Goal: Task Accomplishment & Management: Complete application form

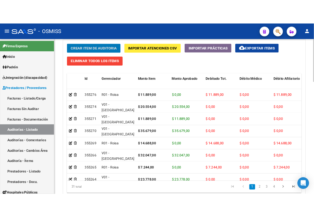
scroll to position [462, 0]
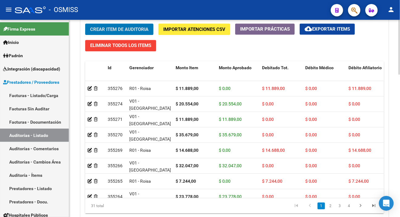
click at [400, 156] on html "menu - OSMISS person Firma Express Inicio Instructivos Contacto OS Padrón Padró…" at bounding box center [200, 108] width 400 height 217
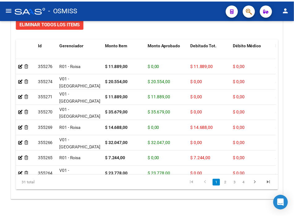
scroll to position [561, 0]
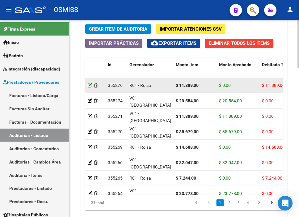
click at [90, 85] on icon at bounding box center [90, 85] width 4 height 4
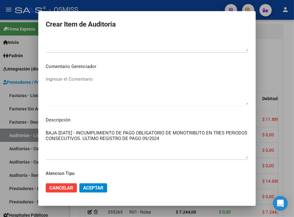
scroll to position [411, 0]
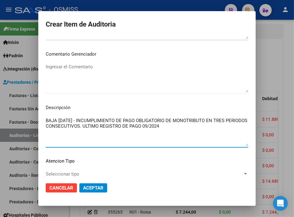
drag, startPoint x: 116, startPoint y: 125, endPoint x: 12, endPoint y: 118, distance: 103.9
click at [38, 118] on mat-dialog-content "33656550 Nro Documento 27336565508 CUIL [PERSON_NAME] Nombre Completo Fec. Pres…" at bounding box center [146, 106] width 217 height 141
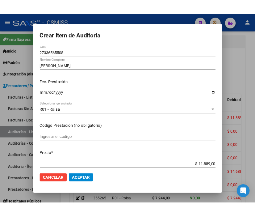
scroll to position [0, 0]
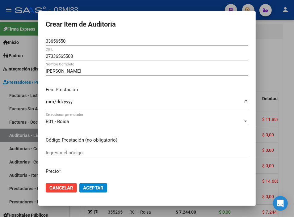
click at [111, 4] on div at bounding box center [147, 108] width 294 height 217
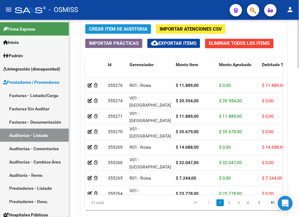
click at [119, 27] on span "Crear Item de Auditoria" at bounding box center [118, 29] width 58 height 6
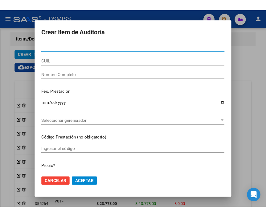
scroll to position [581, 0]
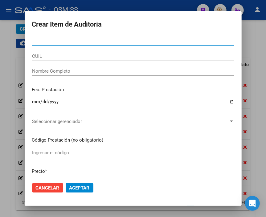
click at [38, 38] on input "Nro Documento" at bounding box center [133, 41] width 202 height 6
click at [40, 40] on input "Nro Documento" at bounding box center [133, 41] width 202 height 6
type input "21906145"
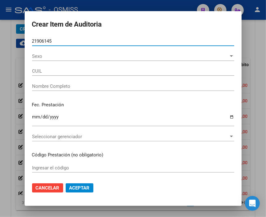
type input "27219061450"
type input "[PERSON_NAME] [PERSON_NAME]"
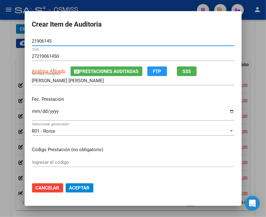
type input "21906145"
click at [33, 112] on input "Ingresar la fecha" at bounding box center [133, 114] width 202 height 10
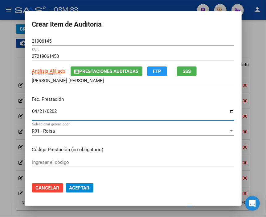
type input "[DATE]"
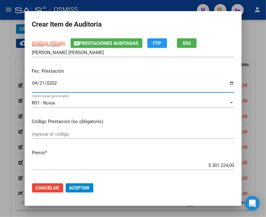
scroll to position [68, 0]
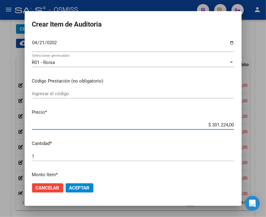
drag, startPoint x: 197, startPoint y: 126, endPoint x: 255, endPoint y: 127, distance: 58.6
click at [255, 127] on div "Crear Item de Auditoria 21906145 Nro Documento 27219061450 CUIL Análisis Afilia…" at bounding box center [133, 108] width 266 height 217
type input "$ 0,03"
type input "$ 0,35"
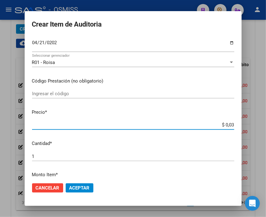
type input "$ 0,35"
type input "$ 3,56"
type input "$ 35,67"
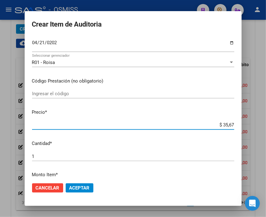
type input "$ 356,79"
type input "$ 3.567,90"
type input "$ 35.679,00"
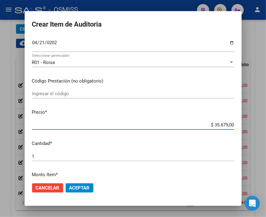
type input "$ 35.679,00"
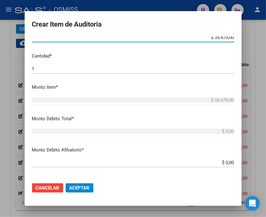
scroll to position [205, 0]
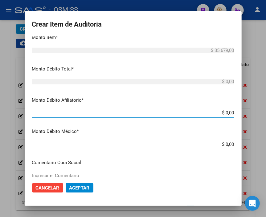
drag, startPoint x: 214, startPoint y: 112, endPoint x: 272, endPoint y: 112, distance: 58.0
click at [266, 112] on html "menu - OSMISS person Firma Express Inicio Instructivos Contacto OS Padrón Padró…" at bounding box center [133, 108] width 266 height 217
type input "$ 0,03"
type input "$ 0,35"
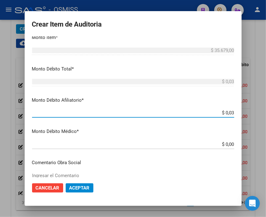
type input "$ 0,35"
type input "$ 3,56"
type input "$ 35,67"
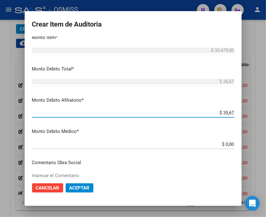
type input "$ 356,79"
type input "$ 3.567,90"
type input "$ 35.679,00"
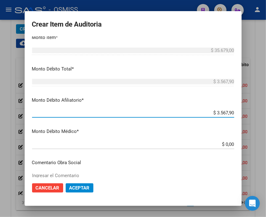
type input "$ 35.679,00"
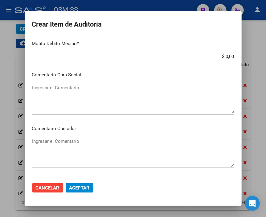
scroll to position [308, 0]
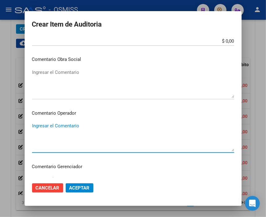
click at [60, 124] on textarea "Ingresar el Comentario" at bounding box center [133, 136] width 202 height 29
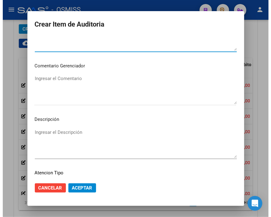
scroll to position [411, 0]
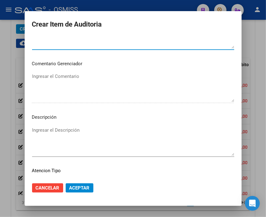
type textarea "SE RECHAZA"
click at [48, 129] on textarea "Ingresar el Descripción" at bounding box center [133, 140] width 202 height 29
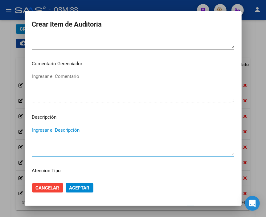
paste textarea "BAJA [DATE] - INCUMPLIMIENTO DE PAGO OBLIGATORIO DE MONOTRIBUTO EN TRES PERIODO…"
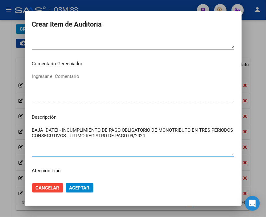
type textarea "BAJA [DATE] - INCUMPLIMIENTO DE PAGO OBLIGATORIO DE MONOTRIBUTO EN TRES PERIODO…"
click at [78, 193] on mat-dialog-actions "Cancelar Aceptar" at bounding box center [133, 187] width 202 height 21
click at [78, 192] on button "Aceptar" at bounding box center [80, 187] width 28 height 9
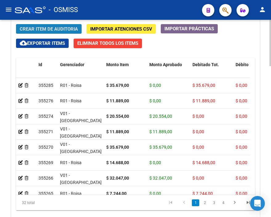
click at [50, 25] on button "Crear Item de Auditoria" at bounding box center [49, 29] width 66 height 10
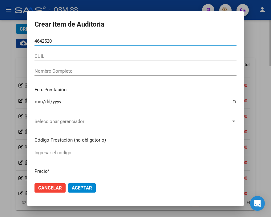
type input "46425203"
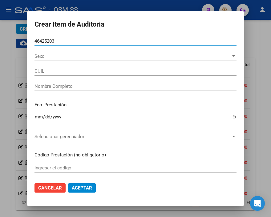
type input "27464252032"
type input "[PERSON_NAME]"
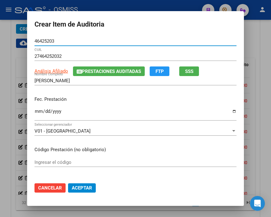
type input "46425203"
click at [38, 109] on input "Ingresar la fecha" at bounding box center [136, 114] width 202 height 10
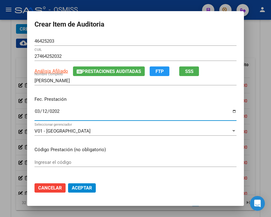
type input "[DATE]"
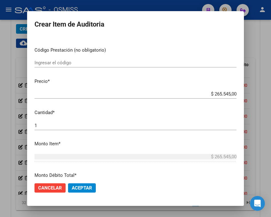
scroll to position [103, 0]
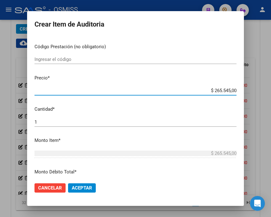
drag, startPoint x: 193, startPoint y: 88, endPoint x: 258, endPoint y: 89, distance: 64.2
click at [258, 89] on div "Crear Item de Auditoria 46425203 Nro Documento 27464252032 CUIL Análisis Afilia…" at bounding box center [135, 108] width 271 height 217
type input "$ 0,03"
type input "$ 0,39"
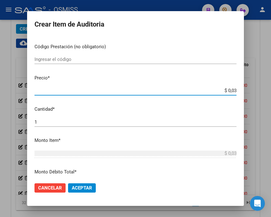
type input "$ 0,39"
type input "$ 3,96"
type input "$ 39,68"
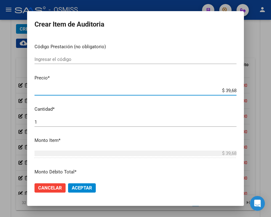
type input "$ 396,87"
type input "$ 3.968,70"
type input "$ 39.687,00"
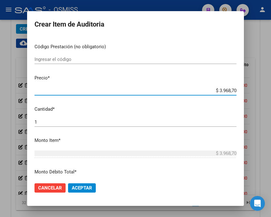
type input "$ 39.687,00"
click at [76, 185] on span "Aceptar" at bounding box center [82, 188] width 20 height 6
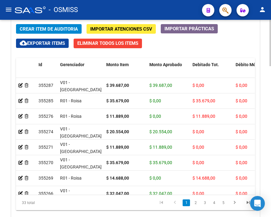
click at [61, 26] on button "Crear Item de Auditoria" at bounding box center [49, 29] width 66 height 10
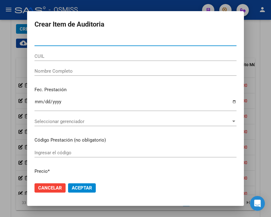
click at [42, 39] on input "Nro Documento" at bounding box center [136, 41] width 202 height 6
type input "5"
type input "44590218"
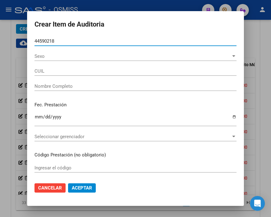
type input "27445902182"
type input "[PERSON_NAME]"
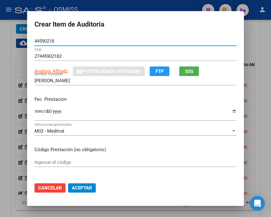
type input "44590218"
click at [36, 111] on input "Ingresar la fecha" at bounding box center [136, 114] width 202 height 10
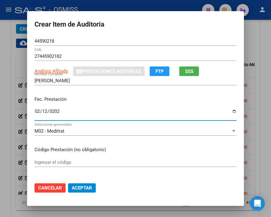
type input "[DATE]"
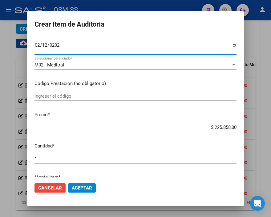
scroll to position [68, 0]
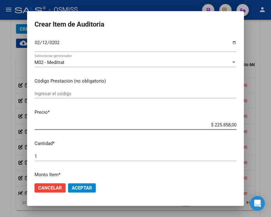
drag, startPoint x: 192, startPoint y: 123, endPoint x: 263, endPoint y: 126, distance: 71.6
click at [263, 126] on div "Crear Item de Auditoria 44590218 Nro Documento 27445902182 CUIL Análisis Afilia…" at bounding box center [135, 108] width 271 height 217
type input "$ 0,03"
type input "$ 0,30"
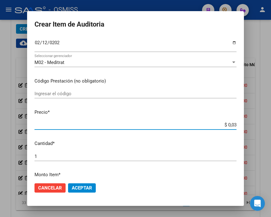
type input "$ 0,30"
type input "$ 3,03"
type input "$ 30,34"
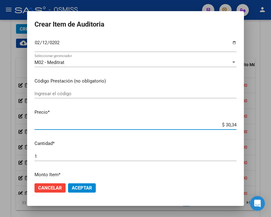
type input "$ 303,49"
type input "$ 3.034,90"
type input "$ 30.349,00"
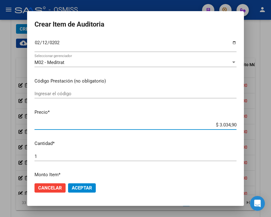
type input "$ 30.349,00"
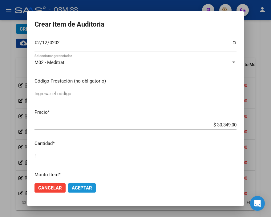
click at [72, 187] on span "Aceptar" at bounding box center [82, 188] width 20 height 6
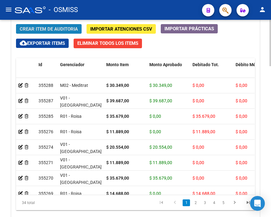
click at [42, 28] on span "Crear Item de Auditoria" at bounding box center [49, 29] width 58 height 6
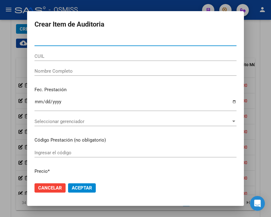
click at [50, 39] on input "Nro Documento" at bounding box center [136, 41] width 202 height 6
type input "56047545"
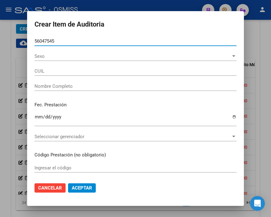
type input "23560475454"
type input "[PERSON_NAME]"
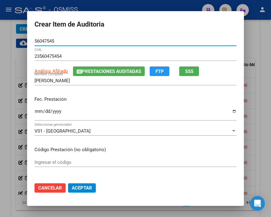
type input "56047545"
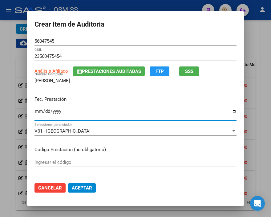
click at [37, 112] on input "Ingresar la fecha" at bounding box center [136, 114] width 202 height 10
type input "[DATE]"
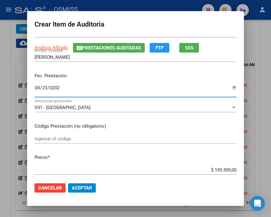
scroll to position [34, 0]
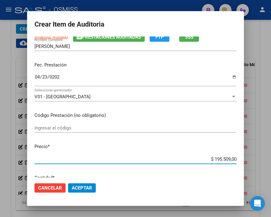
drag, startPoint x: 201, startPoint y: 158, endPoint x: 261, endPoint y: 159, distance: 60.2
click at [261, 159] on div "Crear Item de Auditoria 56047545 Nro Documento 23560475454 CUIL Análisis Afilia…" at bounding box center [135, 108] width 271 height 217
type input "$ 0,02"
type input "$ 0,20"
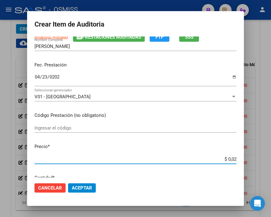
type input "$ 0,20"
type input "$ 2,05"
type input "$ 20,55"
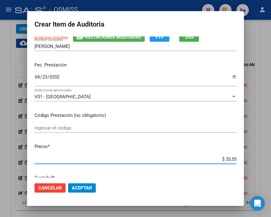
type input "$ 205,54"
type input "$ 2.055,40"
type input "$ 20.554,00"
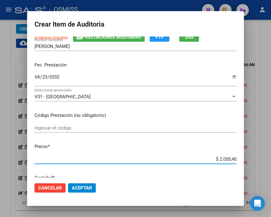
type input "$ 20.554,00"
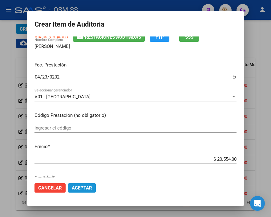
click at [81, 184] on button "Aceptar" at bounding box center [82, 187] width 28 height 9
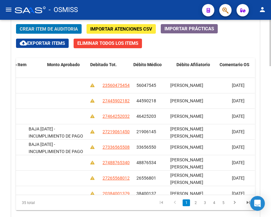
scroll to position [0, 0]
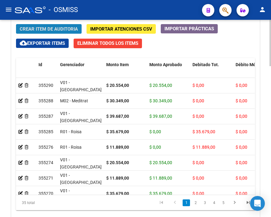
click at [43, 27] on span "Crear Item de Auditoria" at bounding box center [49, 29] width 58 height 6
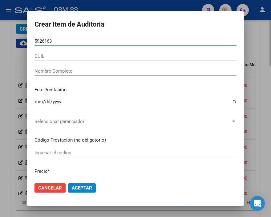
type input "59261639"
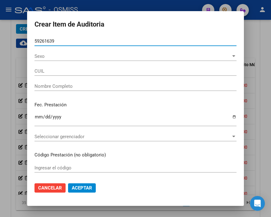
type input "20592616395"
type input "ROLL [PERSON_NAME]"
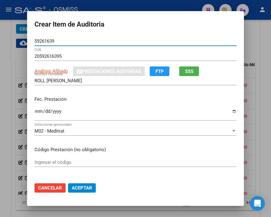
type input "59261639"
click at [35, 109] on input "Ingresar la fecha" at bounding box center [136, 114] width 202 height 10
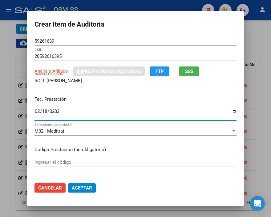
type input "[DATE]"
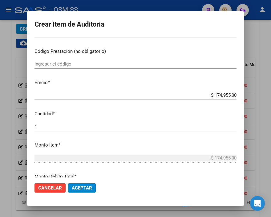
scroll to position [103, 0]
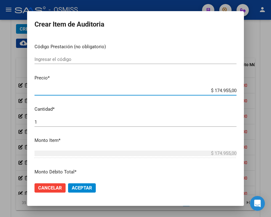
drag, startPoint x: 203, startPoint y: 88, endPoint x: 272, endPoint y: 90, distance: 68.8
click at [271, 90] on html "menu - OSMISS person Firma Express Inicio Instructivos Contacto OS Padrón Padró…" at bounding box center [135, 108] width 271 height 217
type input "$ 0,01"
type input "$ 0,11"
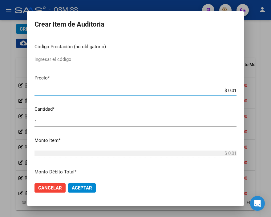
type input "$ 0,11"
type input "$ 1,18"
type input "$ 11,88"
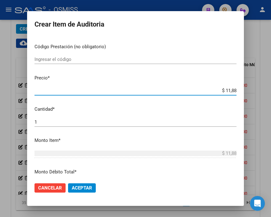
type input "$ 118,89"
type input "$ 1.188,90"
type input "$ 11.889,00"
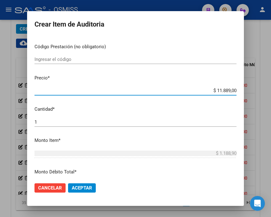
type input "$ 11.889,00"
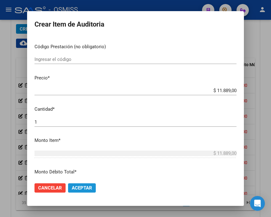
click at [77, 183] on button "Aceptar" at bounding box center [82, 187] width 28 height 9
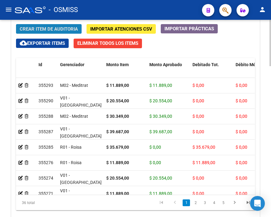
click at [50, 27] on span "Crear Item de Auditoria" at bounding box center [49, 29] width 58 height 6
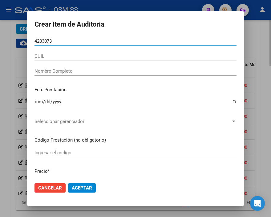
type input "42030736"
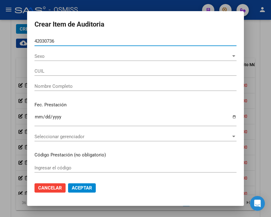
type input "27420307360"
type input "[PERSON_NAME]"
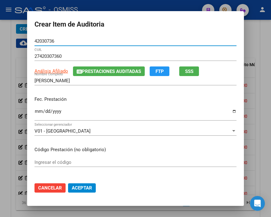
type input "42030736"
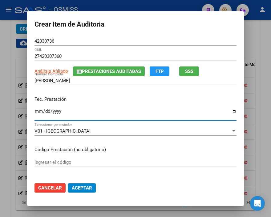
click at [35, 112] on input "Ingresar la fecha" at bounding box center [136, 114] width 202 height 10
type input "[DATE]"
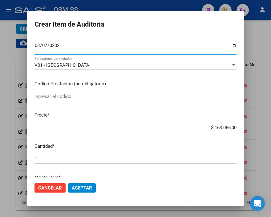
scroll to position [68, 0]
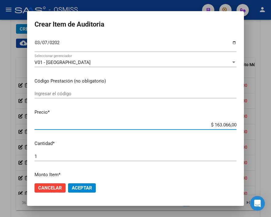
drag, startPoint x: 201, startPoint y: 126, endPoint x: 269, endPoint y: 126, distance: 68.2
click at [269, 126] on div "Crear Item de Auditoria 42030736 Nro Documento 27420307360 CUIL Análisis Afilia…" at bounding box center [135, 108] width 271 height 217
type input "$ 0,01"
type input "$ 0,19"
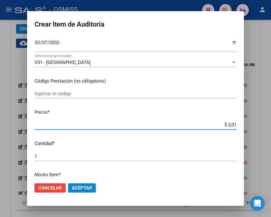
type input "$ 0,19"
type input "$ 1,91"
type input "$ 19,13"
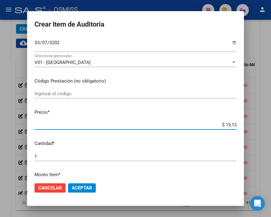
type input "$ 191,33"
type input "$ 1.913,30"
type input "$ 19.133,00"
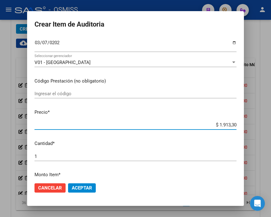
type input "$ 19.133,00"
type input "$ 191.330,00"
type input "$ 19.133,00"
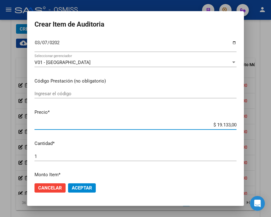
click at [76, 185] on span "Aceptar" at bounding box center [82, 188] width 20 height 6
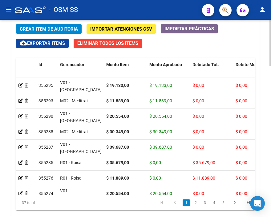
click at [48, 29] on span "Crear Item de Auditoria" at bounding box center [49, 29] width 58 height 6
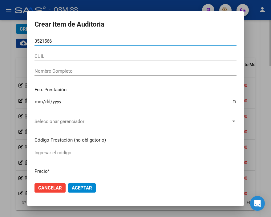
type input "35215669"
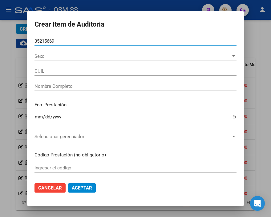
type input "20352156699"
type input "[PERSON_NAME]"
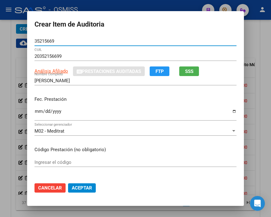
type input "35215669"
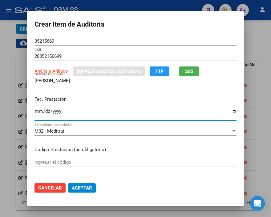
click at [35, 111] on input "Ingresar la fecha" at bounding box center [136, 114] width 202 height 10
type input "[DATE]"
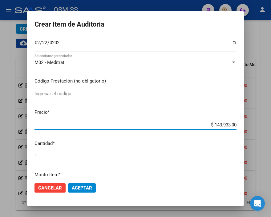
drag, startPoint x: 188, startPoint y: 125, endPoint x: 272, endPoint y: 131, distance: 83.5
click at [271, 131] on html "menu - OSMISS person Firma Express Inicio Instructivos Contacto OS Padrón Padró…" at bounding box center [135, 108] width 271 height 217
type input "$ 0,01"
type input "$ 0,11"
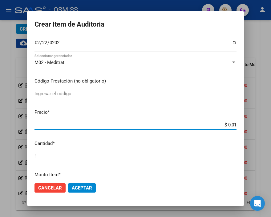
type input "$ 0,11"
type input "$ 1,18"
type input "$ 11,88"
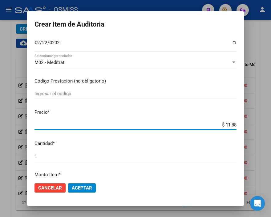
type input "$ 118,89"
type input "$ 1.188,90"
type input "$ 11.889,00"
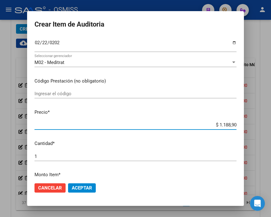
type input "$ 11.889,00"
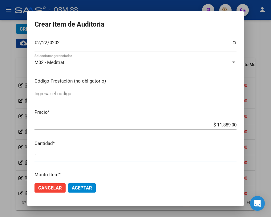
drag, startPoint x: 46, startPoint y: 157, endPoint x: -1, endPoint y: 155, distance: 46.3
click at [0, 155] on html "menu - OSMISS person Firma Express Inicio Instructivos Contacto OS Padrón Padró…" at bounding box center [135, 108] width 271 height 217
type input "2"
type input "$ 23.778,00"
type input "2"
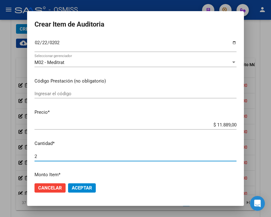
click at [85, 185] on span "Aceptar" at bounding box center [82, 188] width 20 height 6
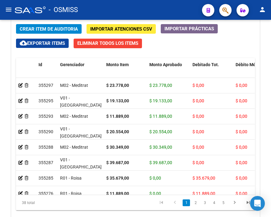
click at [165, 10] on div "- OSMISS" at bounding box center [106, 10] width 183 height 14
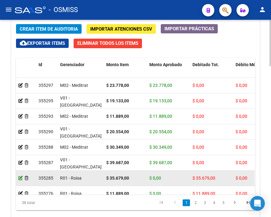
click at [22, 178] on icon at bounding box center [21, 178] width 4 height 4
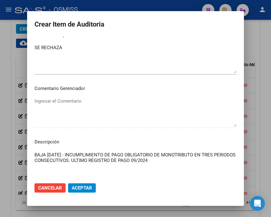
scroll to position [411, 0]
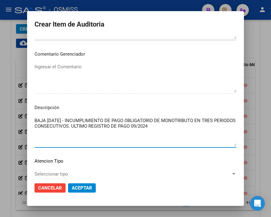
drag, startPoint x: 182, startPoint y: 126, endPoint x: 7, endPoint y: 117, distance: 175.7
click at [7, 117] on div "Crear Item de Auditoria 21906145 Nro Documento 27219061450 CUIL [PERSON_NAME] […" at bounding box center [135, 108] width 271 height 217
click at [104, 6] on div at bounding box center [135, 108] width 271 height 217
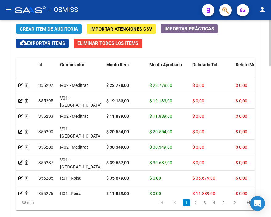
click at [45, 27] on span "Crear Item de Auditoria" at bounding box center [49, 29] width 58 height 6
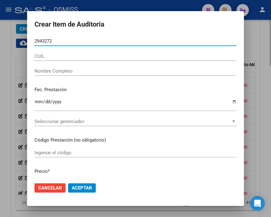
type input "29432722"
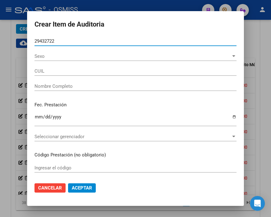
type input "27294327229"
type input "[PERSON_NAME] [PERSON_NAME]"
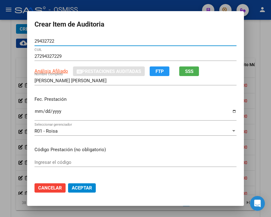
type input "29432722"
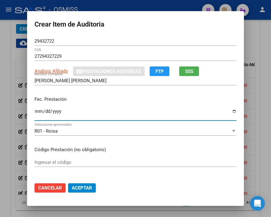
click at [36, 112] on input "Ingresar la fecha" at bounding box center [136, 114] width 202 height 10
type input "[DATE]"
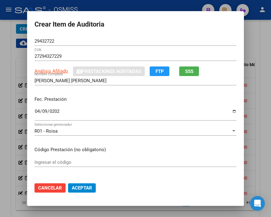
scroll to position [34, 0]
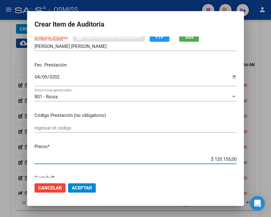
drag, startPoint x: 201, startPoint y: 157, endPoint x: 252, endPoint y: 161, distance: 51.0
click at [252, 161] on div "Crear Item de Auditoria 29432722 Nro Documento 27294327229 CUIL Análisis Afilia…" at bounding box center [135, 108] width 271 height 217
type input "$ 0,03"
type input "$ 0,35"
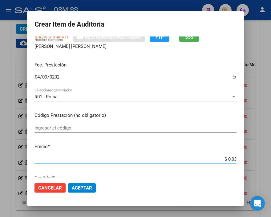
type input "$ 0,35"
type input "$ 3,56"
type input "$ 35,67"
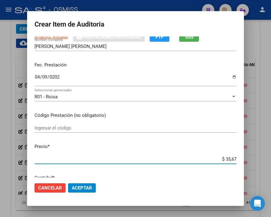
type input "$ 356,79"
type input "$ 3.567,90"
type input "$ 35.679,00"
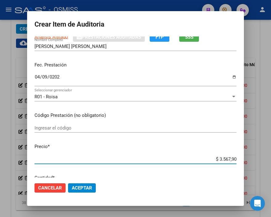
type input "$ 35.679,00"
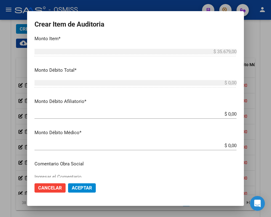
scroll to position [205, 0]
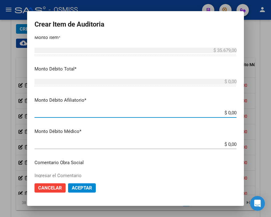
drag, startPoint x: 204, startPoint y: 112, endPoint x: 272, endPoint y: 112, distance: 68.2
click at [271, 112] on html "menu - OSMISS person Firma Express Inicio Instructivos Contacto OS Padrón Padró…" at bounding box center [135, 108] width 271 height 217
type input "$ 0,03"
type input "$ 0,35"
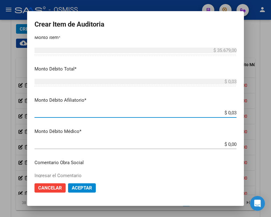
type input "$ 0,35"
type input "$ 3,56"
type input "$ 35,67"
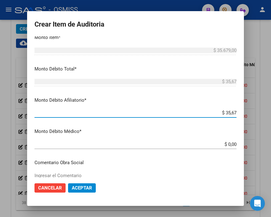
type input "$ 356,79"
type input "$ 3.567,90"
type input "$ 35.679,00"
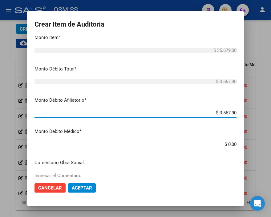
type input "$ 35.679,00"
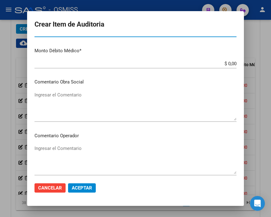
scroll to position [308, 0]
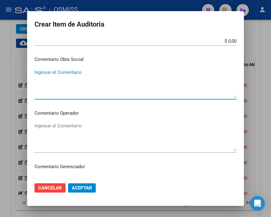
click at [39, 76] on textarea "Ingresar el Comentario" at bounding box center [136, 83] width 202 height 29
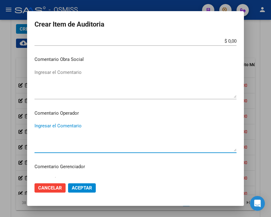
click at [66, 125] on textarea "Ingresar el Comentario" at bounding box center [136, 136] width 202 height 29
type textarea "s"
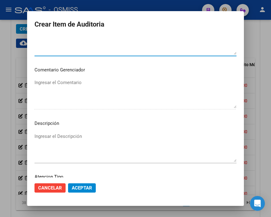
scroll to position [411, 0]
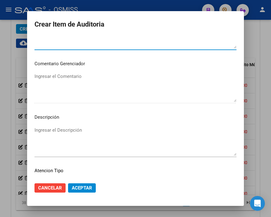
type textarea "SE RECHAZA"
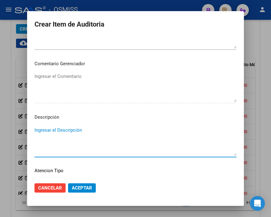
click at [47, 126] on textarea "Ingresar el Descripción" at bounding box center [136, 140] width 202 height 29
paste textarea "BAJA [DATE] - INCUMPLIMIENTO DE PAGO OBLIGATORIO DE MONOTRIBUTO EN TRES PERIODO…"
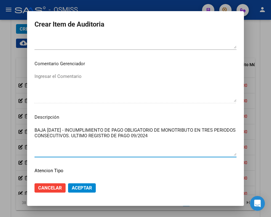
type textarea "BAJA [DATE] - INCUMPLIMIENTO DE PAGO OBLIGATORIO DE MONOTRIBUTO EN TRES PERIODO…"
click at [81, 184] on button "Aceptar" at bounding box center [82, 187] width 28 height 9
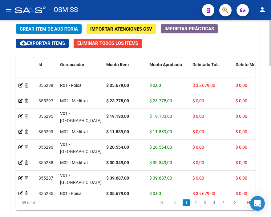
click at [32, 29] on span "Crear Item de Auditoria" at bounding box center [49, 29] width 58 height 6
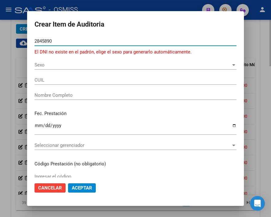
type input "28458904"
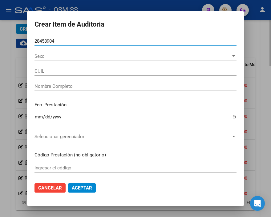
type input "27284589047"
type input "[PERSON_NAME]"
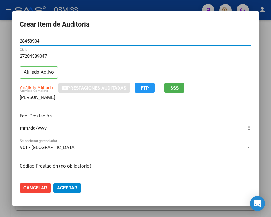
type input "28458904"
click at [24, 127] on input "Ingresar la fecha" at bounding box center [136, 130] width 232 height 10
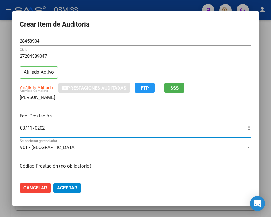
type input "[DATE]"
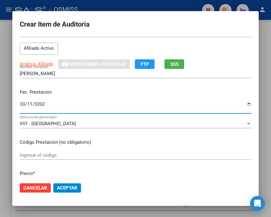
scroll to position [68, 0]
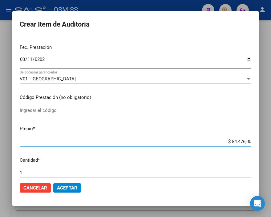
drag, startPoint x: 213, startPoint y: 140, endPoint x: 272, endPoint y: 147, distance: 58.8
click at [271, 147] on html "menu - OSMISS person Firma Express Inicio Instructivos Contacto OS Padrón Padró…" at bounding box center [135, 108] width 271 height 217
type input "$ 0,03"
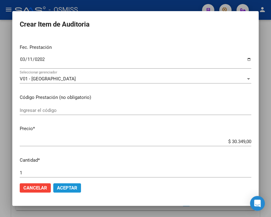
click at [60, 186] on span "Aceptar" at bounding box center [67, 188] width 20 height 6
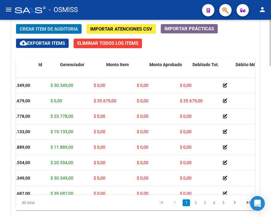
scroll to position [0, 0]
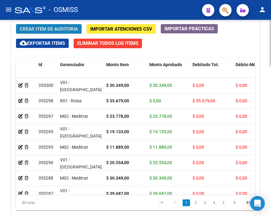
click at [48, 29] on span "Crear Item de Auditoria" at bounding box center [49, 29] width 58 height 6
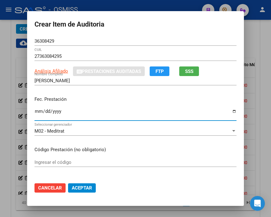
click at [36, 112] on input "Ingresar la fecha" at bounding box center [136, 114] width 202 height 10
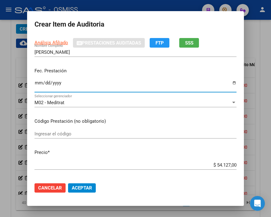
scroll to position [68, 0]
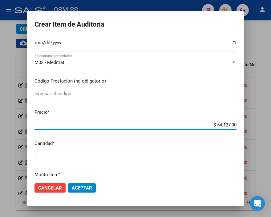
drag, startPoint x: 200, startPoint y: 126, endPoint x: 252, endPoint y: 126, distance: 52.1
click at [252, 126] on div "Crear Item de Auditoria 36308429 Nro Documento 27363084295 CUIL Análisis Afilia…" at bounding box center [135, 108] width 271 height 217
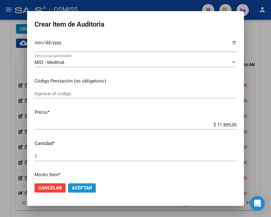
click at [85, 186] on span "Aceptar" at bounding box center [82, 188] width 20 height 6
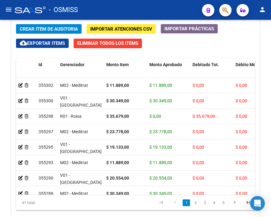
click at [133, 9] on div "- OSMISS" at bounding box center [106, 10] width 183 height 14
click at [50, 27] on span "Crear Item de Auditoria" at bounding box center [49, 29] width 58 height 6
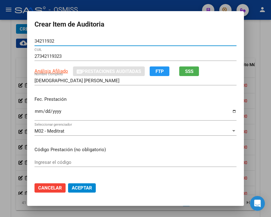
click at [35, 115] on input "Ingresar la fecha" at bounding box center [136, 114] width 202 height 10
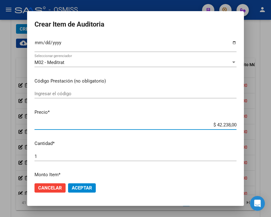
drag, startPoint x: 204, startPoint y: 125, endPoint x: 263, endPoint y: 124, distance: 58.9
click at [263, 124] on div "Crear Item de Auditoria 34211932 Nro Documento 27342119323 CUIL Análisis Afilia…" at bounding box center [135, 108] width 271 height 217
click at [88, 185] on span "Aceptar" at bounding box center [82, 188] width 20 height 6
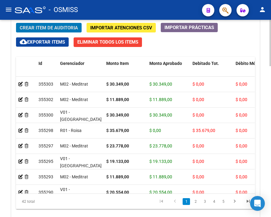
scroll to position [591, 0]
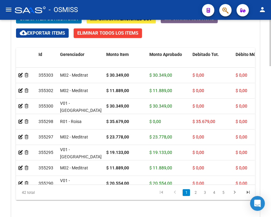
click at [271, 170] on html "menu - OSMISS person Firma Express Inicio Instructivos Contacto OS Padrón Padró…" at bounding box center [135, 108] width 271 height 217
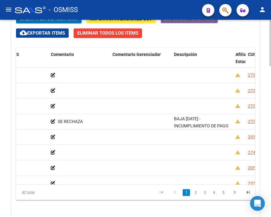
scroll to position [0, 521]
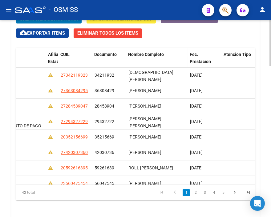
click at [143, 55] on span "Nombre Completo" at bounding box center [146, 54] width 36 height 5
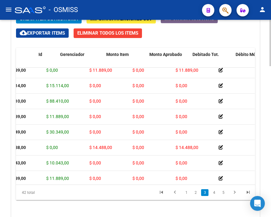
scroll to position [205, 0]
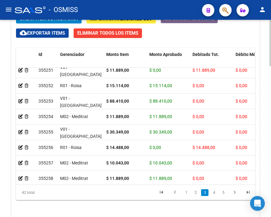
click at [53, 23] on button "Crear Item de Auditoria" at bounding box center [49, 19] width 66 height 10
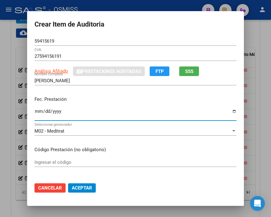
click at [35, 110] on input "Ingresar la fecha" at bounding box center [136, 114] width 202 height 10
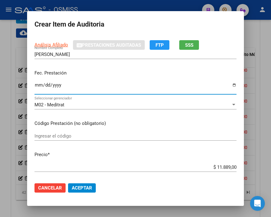
scroll to position [68, 0]
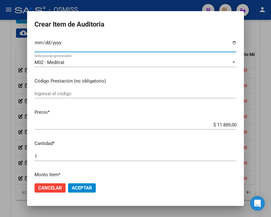
click at [79, 185] on span "Aceptar" at bounding box center [82, 188] width 20 height 6
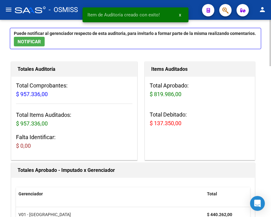
scroll to position [0, 0]
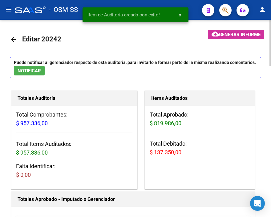
click at [271, 0] on html "menu - OSMISS person Firma Express Inicio Instructivos Contacto OS Padrón Padró…" at bounding box center [135, 108] width 271 height 217
click at [232, 35] on span "Generar informe" at bounding box center [240, 35] width 42 height 6
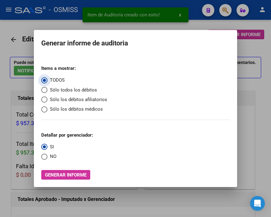
click at [71, 101] on span "Sólo los débitos afiliatorios" at bounding box center [78, 99] width 60 height 7
click at [48, 101] on input "Sólo los débitos afiliatorios" at bounding box center [44, 99] width 6 height 6
click at [47, 158] on span "Select an option" at bounding box center [44, 156] width 6 height 6
click at [47, 158] on input "NO" at bounding box center [44, 156] width 6 height 6
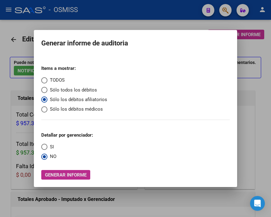
click at [56, 173] on span "Generar informe" at bounding box center [66, 175] width 42 height 6
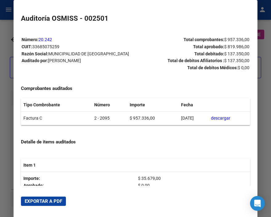
click at [56, 198] on span "Exportar a PDF" at bounding box center [44, 201] width 38 height 6
click at [54, 196] on button "Exportar a PDF" at bounding box center [43, 200] width 45 height 9
click at [7, 101] on div at bounding box center [135, 108] width 271 height 217
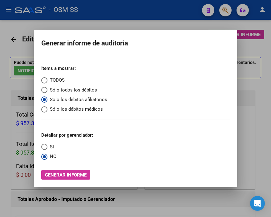
click at [7, 101] on div at bounding box center [135, 108] width 271 height 217
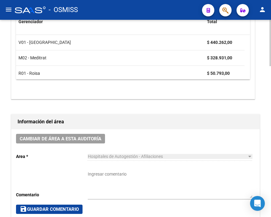
scroll to position [240, 0]
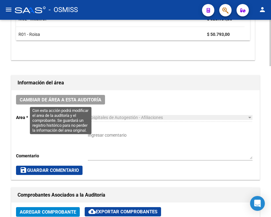
click at [72, 100] on span "Cambiar de área a esta auditoría" at bounding box center [61, 100] width 82 height 6
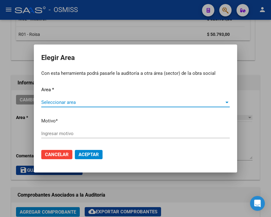
click at [87, 103] on span "Seleccionar area" at bounding box center [132, 102] width 183 height 6
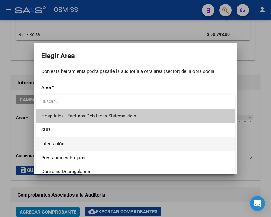
scroll to position [103, 0]
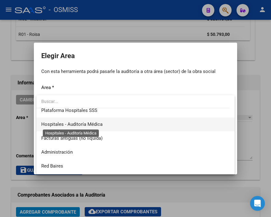
drag, startPoint x: 90, startPoint y: 122, endPoint x: 93, endPoint y: 125, distance: 4.0
click at [90, 122] on span "Hospitales - Auditoría Médica" at bounding box center [71, 124] width 61 height 6
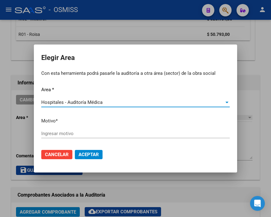
click at [74, 133] on input "Ingresar motivo" at bounding box center [135, 133] width 189 height 6
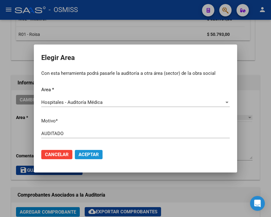
click at [90, 155] on span "Aceptar" at bounding box center [89, 154] width 20 height 6
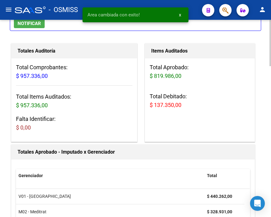
scroll to position [0, 0]
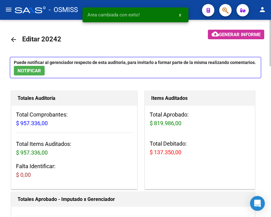
click at [11, 39] on mat-icon "arrow_back" at bounding box center [13, 39] width 7 height 7
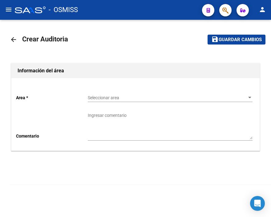
click at [230, 10] on button "button" at bounding box center [226, 10] width 12 height 12
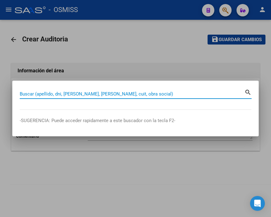
click at [66, 95] on input "Buscar (apellido, dni, [PERSON_NAME], [PERSON_NAME], cuit, obra social)" at bounding box center [132, 94] width 225 height 6
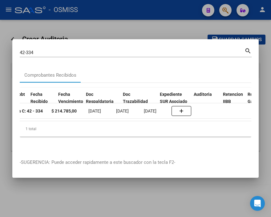
scroll to position [0, 320]
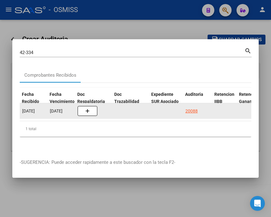
click at [198, 107] on div "20088" at bounding box center [198, 110] width 24 height 7
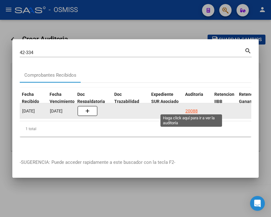
click at [192, 108] on div "20088" at bounding box center [192, 110] width 12 height 7
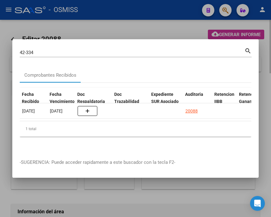
click at [126, 29] on div at bounding box center [135, 108] width 271 height 217
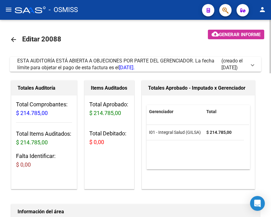
click at [12, 38] on mat-icon "arrow_back" at bounding box center [13, 39] width 7 height 7
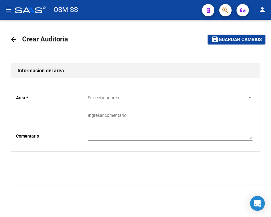
click at [123, 94] on div "Seleccionar area Seleccionar area" at bounding box center [170, 95] width 165 height 12
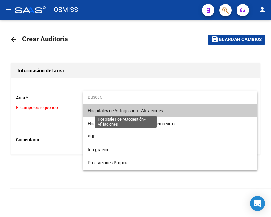
click at [130, 109] on span "Hospitales de Autogestión - Afiliaciones" at bounding box center [125, 110] width 75 height 5
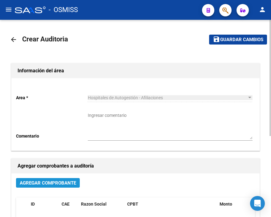
click at [64, 184] on span "Agregar Comprobante" at bounding box center [48, 183] width 56 height 6
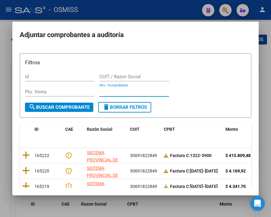
click at [110, 90] on input "Nro. Comprobante" at bounding box center [135, 92] width 70 height 6
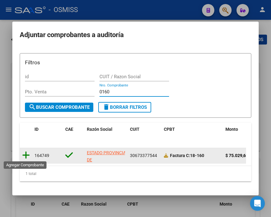
click at [28, 155] on icon at bounding box center [26, 155] width 8 height 9
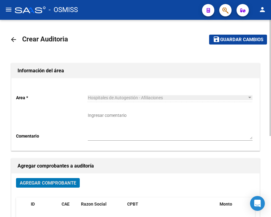
click at [255, 40] on span "Guardar cambios" at bounding box center [242, 40] width 43 height 6
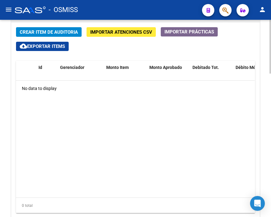
scroll to position [473, 0]
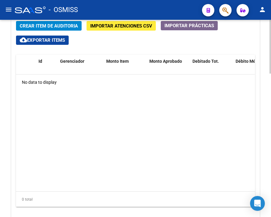
click at [271, 158] on div at bounding box center [271, 175] width 2 height 54
click at [54, 26] on span "Crear Item de Auditoria" at bounding box center [49, 26] width 58 height 6
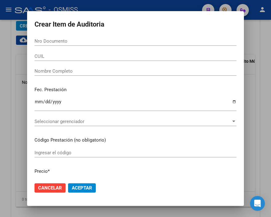
drag, startPoint x: 130, startPoint y: 30, endPoint x: 124, endPoint y: 30, distance: 5.9
click at [130, 30] on form "Crear Item de Auditoria Nro Documento CUIL Nombre Completo Fec. Prestación Ingr…" at bounding box center [136, 109] width 202 height 180
click at [66, 39] on input "Nro Documento" at bounding box center [136, 41] width 202 height 6
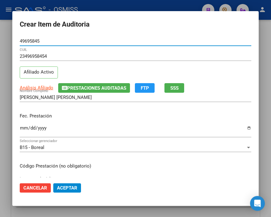
click at [23, 127] on input "Ingresar la fecha" at bounding box center [136, 130] width 232 height 10
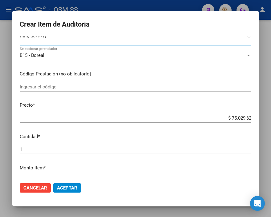
scroll to position [103, 0]
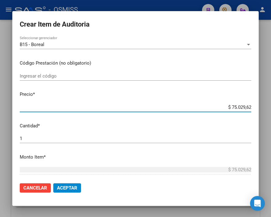
drag, startPoint x: 218, startPoint y: 106, endPoint x: 272, endPoint y: 106, distance: 53.7
click at [271, 106] on html "menu - OSMISS person Firma Express Inicio Instructivos Contacto OS Padrón Padró…" at bounding box center [135, 108] width 271 height 217
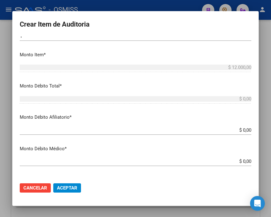
scroll to position [205, 0]
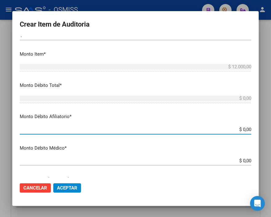
drag, startPoint x: 218, startPoint y: 127, endPoint x: 272, endPoint y: 127, distance: 53.4
click at [271, 127] on html "menu - OSMISS person Firma Express Inicio Instructivos Contacto OS Padrón Padró…" at bounding box center [135, 108] width 271 height 217
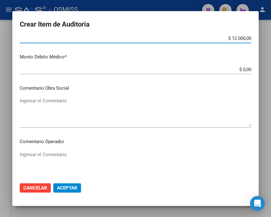
scroll to position [308, 0]
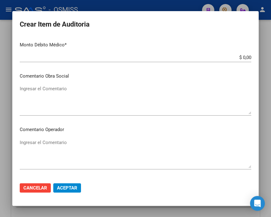
click at [62, 140] on textarea "Ingresar el Comentario" at bounding box center [136, 153] width 232 height 29
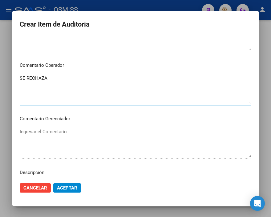
scroll to position [411, 0]
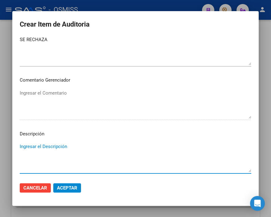
click at [33, 146] on textarea "Ingresar el Descripción" at bounding box center [136, 157] width 232 height 29
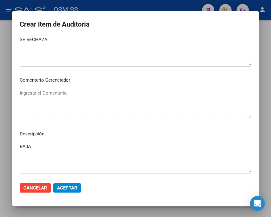
click at [144, 33] on form "Crear Item de Auditoria 49695845 Nro Documento 23496958454 CUIL Afiliado Activo…" at bounding box center [136, 109] width 232 height 180
click at [43, 144] on textarea "BAJA" at bounding box center [136, 157] width 232 height 29
click at [72, 185] on span "Aceptar" at bounding box center [67, 188] width 20 height 6
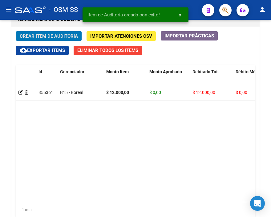
scroll to position [483, 0]
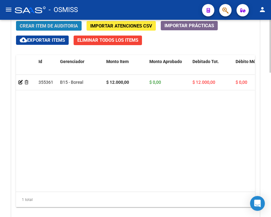
click at [56, 26] on span "Crear Item de Auditoria" at bounding box center [49, 26] width 58 height 6
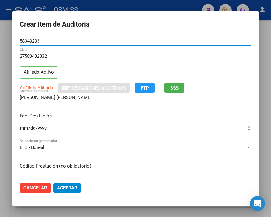
click at [24, 129] on input "Ingresar la fecha" at bounding box center [136, 130] width 232 height 10
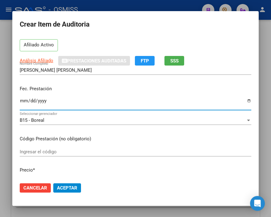
scroll to position [68, 0]
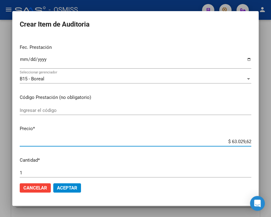
drag, startPoint x: 219, startPoint y: 140, endPoint x: 272, endPoint y: 143, distance: 52.8
click at [271, 143] on html "menu - OSMISS person Firma Express Inicio Instructivos Contacto OS Padrón Padró…" at bounding box center [135, 108] width 271 height 217
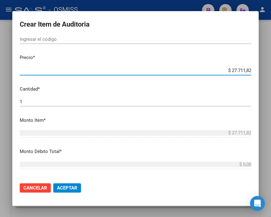
scroll to position [205, 0]
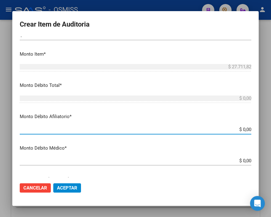
drag, startPoint x: 223, startPoint y: 128, endPoint x: 272, endPoint y: 128, distance: 49.0
click at [271, 128] on html "menu - OSMISS person Firma Express Inicio Instructivos Contacto OS Padrón Padró…" at bounding box center [135, 108] width 271 height 217
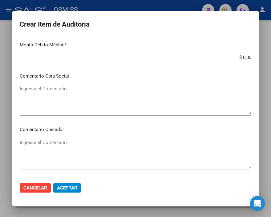
scroll to position [343, 0]
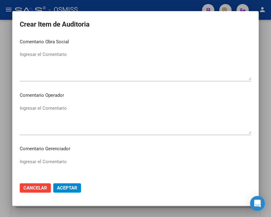
click at [54, 111] on textarea "Ingresar el Comentario" at bounding box center [136, 119] width 232 height 29
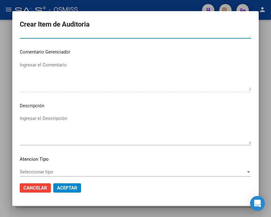
scroll to position [445, 0]
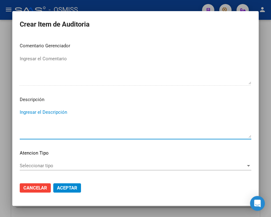
click at [38, 110] on textarea "Ingresar el Descripción" at bounding box center [136, 123] width 232 height 29
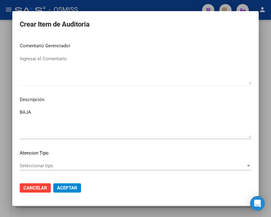
click at [237, 100] on p "Descripción" at bounding box center [136, 99] width 232 height 7
click at [55, 108] on div "BAJA Ingresar el Descripción" at bounding box center [136, 122] width 232 height 31
click at [70, 186] on span "Aceptar" at bounding box center [67, 188] width 20 height 6
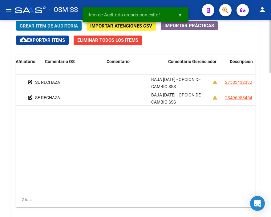
scroll to position [0, 0]
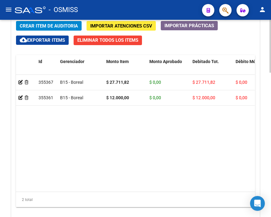
click at [55, 26] on span "Crear Item de Auditoria" at bounding box center [49, 26] width 58 height 6
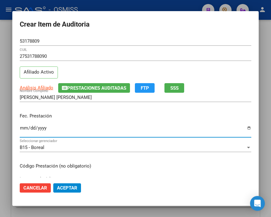
click at [22, 126] on input "Ingresar la fecha" at bounding box center [136, 130] width 232 height 10
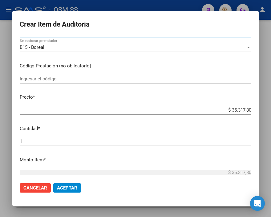
scroll to position [103, 0]
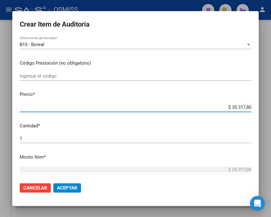
drag, startPoint x: 218, startPoint y: 108, endPoint x: 272, endPoint y: 108, distance: 54.0
click at [271, 108] on html "menu - OSMISS person Firma Express Inicio Instructivos Contacto OS Padrón Padró…" at bounding box center [135, 108] width 271 height 217
click at [63, 189] on span "Aceptar" at bounding box center [67, 188] width 20 height 6
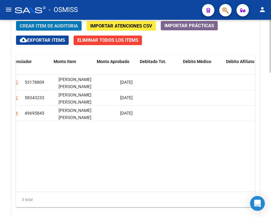
scroll to position [0, 0]
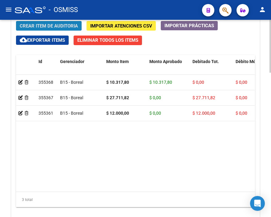
click at [41, 26] on span "Crear Item de Auditoria" at bounding box center [49, 26] width 58 height 6
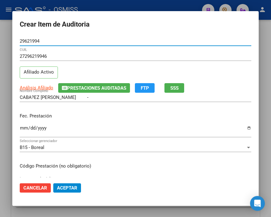
click at [24, 126] on input "Ingresar la fecha" at bounding box center [136, 130] width 232 height 10
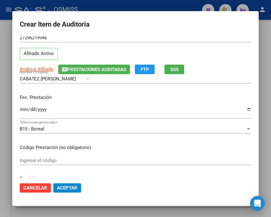
scroll to position [68, 0]
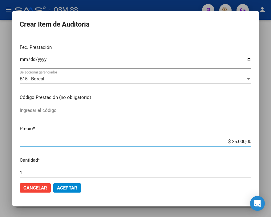
drag, startPoint x: 207, startPoint y: 139, endPoint x: 272, endPoint y: 141, distance: 65.1
click at [271, 141] on html "menu - OSMISS person Firma Express Inicio Instructivos Contacto OS Padrón Padró…" at bounding box center [135, 108] width 271 height 217
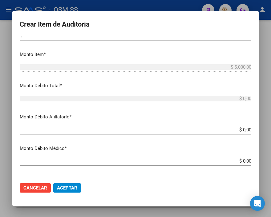
scroll to position [205, 0]
drag, startPoint x: 225, startPoint y: 130, endPoint x: 272, endPoint y: 130, distance: 46.6
click at [271, 130] on html "menu - OSMISS person Firma Express Inicio Instructivos Contacto OS Padrón Padró…" at bounding box center [135, 108] width 271 height 217
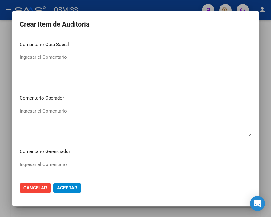
scroll to position [343, 0]
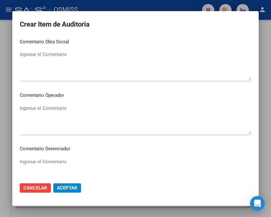
click at [48, 107] on textarea "Ingresar el Comentario" at bounding box center [136, 119] width 232 height 29
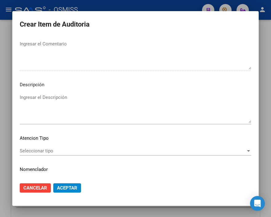
scroll to position [475, 0]
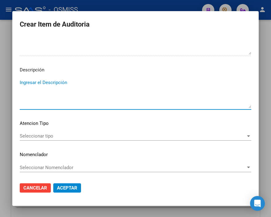
click at [31, 85] on textarea "Ingresar el Descripción" at bounding box center [136, 93] width 232 height 29
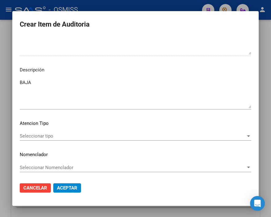
click at [227, 35] on form "Crear Item de Auditoria 29621994 Nro Documento 27296219946 CUIL Afiliado Activo…" at bounding box center [136, 109] width 232 height 180
click at [56, 84] on textarea "BAJA" at bounding box center [136, 93] width 232 height 29
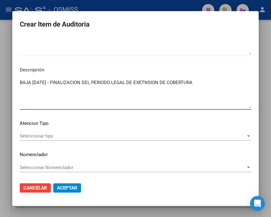
click at [153, 81] on textarea "BAJA [DATE] - FINALIZACION DEL PERIODO LEGAL DE EXETNSION DE COBERTURA" at bounding box center [136, 93] width 232 height 29
click at [217, 81] on textarea "BAJA [DATE] - FINALIZACION DEL PERIODO LEGAL DE EXTENSION DE COBERTURA" at bounding box center [136, 93] width 232 height 29
click at [22, 87] on textarea "BAJA [DATE] - FINALIZACION DEL PERIODO LEGAL DE EXTENSION DE COBERTURA LEY 23.6…" at bounding box center [136, 93] width 232 height 29
click at [20, 88] on textarea "BAJA [DATE] - FINALIZACION DEL PERIODO LEGAL DE EXTENSION DE COBERTURA LEY 23.6…" at bounding box center [136, 93] width 232 height 29
click at [242, 79] on textarea "BAJA [DATE] - FINALIZACION DEL PERIODO LEGAL DE EXTENSION DE COBERTURA (LEY 23.…" at bounding box center [136, 93] width 232 height 29
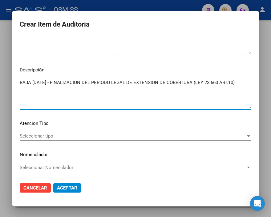
click at [70, 187] on span "Aceptar" at bounding box center [67, 188] width 20 height 6
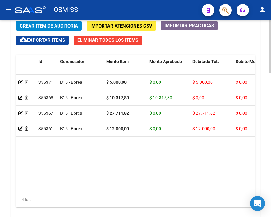
click at [29, 24] on span "Crear Item de Auditoria" at bounding box center [49, 26] width 58 height 6
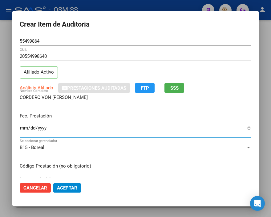
click at [26, 126] on input "Ingresar la fecha" at bounding box center [136, 130] width 232 height 10
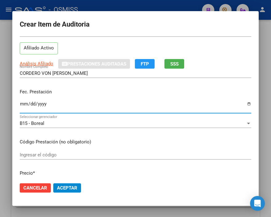
scroll to position [68, 0]
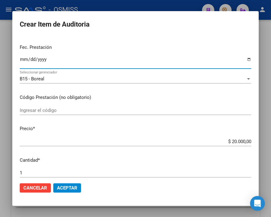
click at [70, 185] on span "Aceptar" at bounding box center [67, 188] width 20 height 6
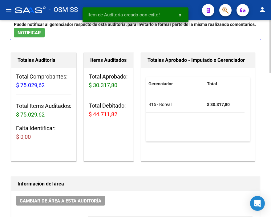
scroll to position [0, 0]
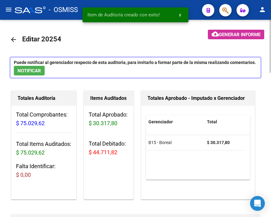
click at [229, 38] on button "cloud_download Generar informe" at bounding box center [236, 35] width 56 height 10
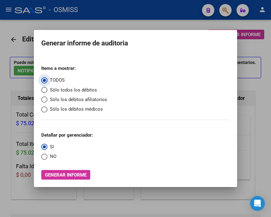
click at [62, 100] on span "Sólo los débitos afiliatorios" at bounding box center [78, 99] width 60 height 7
click at [48, 100] on input "Sólo los débitos afiliatorios" at bounding box center [44, 99] width 6 height 6
click at [52, 157] on span "NO" at bounding box center [52, 156] width 9 height 7
click at [48, 157] on input "NO" at bounding box center [44, 156] width 6 height 6
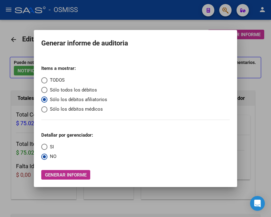
click at [64, 172] on span "Generar informe" at bounding box center [66, 175] width 42 height 6
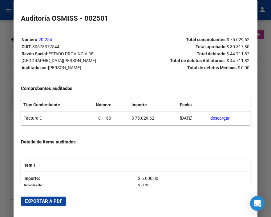
click at [60, 194] on mat-dialog-actions "Exportar a PDF" at bounding box center [136, 200] width 230 height 21
click at [60, 196] on button "Exportar a PDF" at bounding box center [43, 200] width 45 height 9
click at [1, 48] on div at bounding box center [135, 108] width 271 height 217
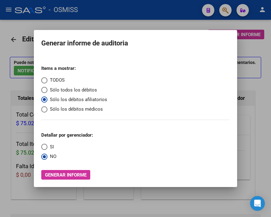
click at [8, 47] on div at bounding box center [135, 108] width 271 height 217
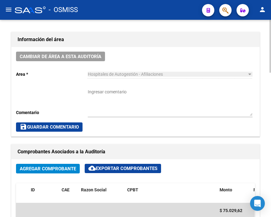
scroll to position [171, 0]
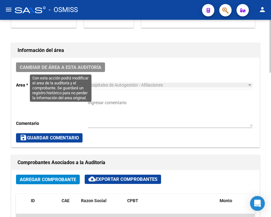
click at [75, 67] on span "Cambiar de área a esta auditoría" at bounding box center [61, 67] width 82 height 6
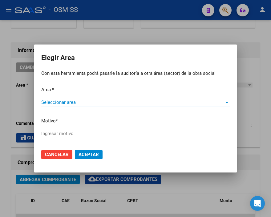
click at [65, 100] on span "Seleccionar area" at bounding box center [132, 102] width 183 height 6
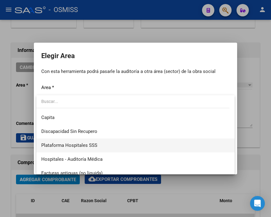
scroll to position [68, 0]
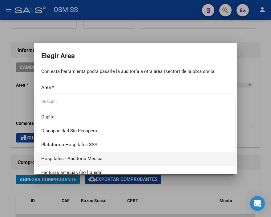
click at [103, 161] on span "Hospitales - Auditoría Médica" at bounding box center [135, 158] width 189 height 14
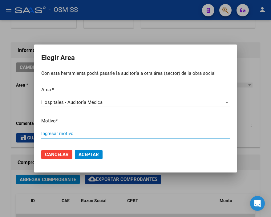
click at [65, 130] on input "Ingresar motivo" at bounding box center [135, 133] width 189 height 6
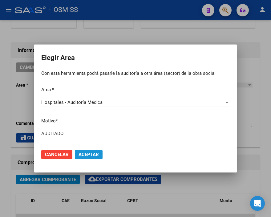
click at [93, 155] on span "Aceptar" at bounding box center [89, 154] width 20 height 6
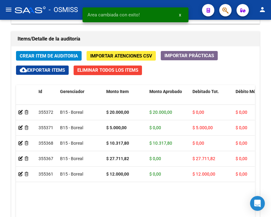
scroll to position [480, 0]
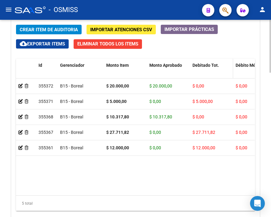
click at [204, 62] on div "Debitado Tot." at bounding box center [212, 65] width 38 height 7
click at [203, 63] on span "Debitado Tot." at bounding box center [206, 65] width 27 height 5
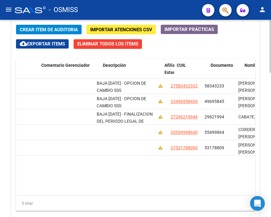
scroll to position [0, 426]
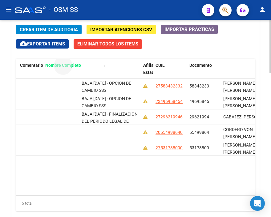
drag, startPoint x: 248, startPoint y: 66, endPoint x: 70, endPoint y: 66, distance: 178.3
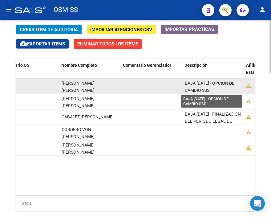
scroll to position [0, 0]
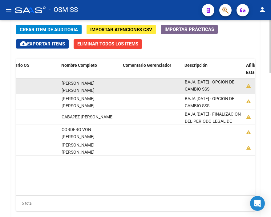
drag, startPoint x: 185, startPoint y: 82, endPoint x: 225, endPoint y: 88, distance: 39.7
click at [225, 88] on div "BAJA [DATE] - OPCION DE CAMBIO SSS" at bounding box center [213, 85] width 57 height 13
copy span "BAJA [DATE] - OPCION DE CAMBIO SSS"
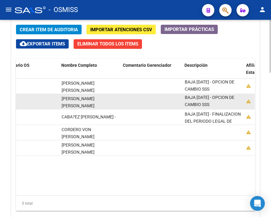
drag, startPoint x: 184, startPoint y: 98, endPoint x: 238, endPoint y: 104, distance: 54.3
click at [238, 104] on div "BAJA [DATE] - OPCION DE CAMBIO SSS" at bounding box center [213, 101] width 57 height 13
copy span "BAJA [DATE] - OPCION DE CAMBIO SSS"
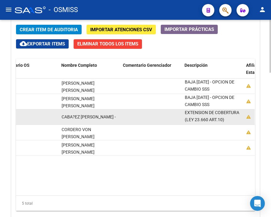
drag, startPoint x: 186, startPoint y: 113, endPoint x: 235, endPoint y: 119, distance: 49.8
click at [235, 119] on div "BAJA [DATE] - FINALIZACION DEL PERIODO LEGAL DE EXTENSION DE COBERTURA (LEY 23.…" at bounding box center [213, 116] width 57 height 13
copy span "BAJA [DATE] - FINALIZACION DEL PERIODO LEGAL DE EXTENSION DE COBERTURA (LEY 23.…"
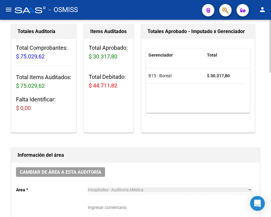
scroll to position [0, 0]
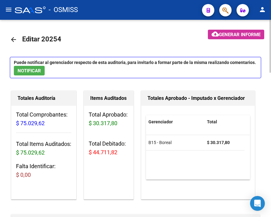
click at [13, 37] on mat-icon "arrow_back" at bounding box center [13, 39] width 7 height 7
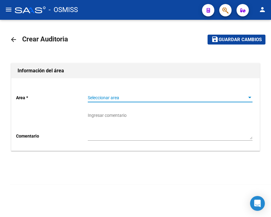
click at [110, 97] on span "Seleccionar area" at bounding box center [167, 97] width 159 height 5
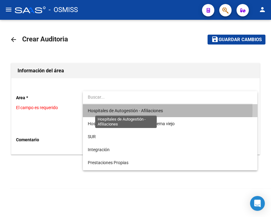
click at [119, 110] on span "Hospitales de Autogestión - Afiliaciones" at bounding box center [125, 110] width 75 height 5
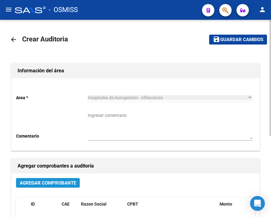
click at [72, 183] on span "Agregar Comprobante" at bounding box center [48, 183] width 56 height 6
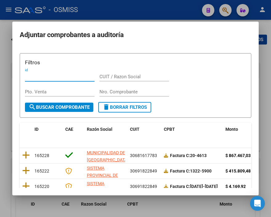
click at [110, 89] on input "Nro. Comprobante" at bounding box center [135, 92] width 70 height 6
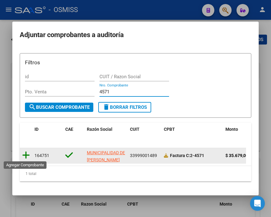
click at [23, 152] on icon at bounding box center [26, 155] width 8 height 9
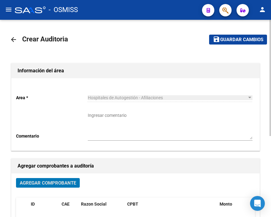
click at [228, 41] on span "Guardar cambios" at bounding box center [242, 40] width 43 height 6
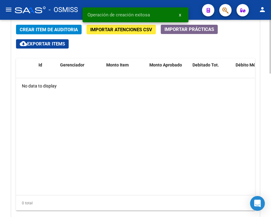
scroll to position [474, 0]
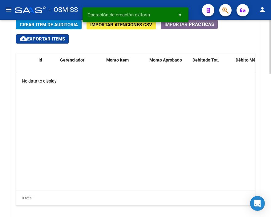
click at [271, 156] on div at bounding box center [271, 175] width 2 height 53
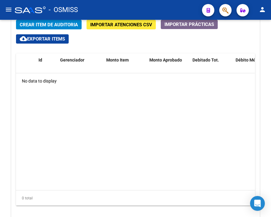
click at [72, 27] on span "Crear Item de Auditoria" at bounding box center [49, 25] width 58 height 6
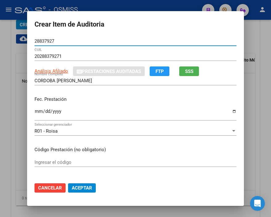
click at [35, 112] on input "Ingresar la fecha" at bounding box center [136, 114] width 202 height 10
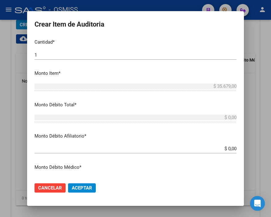
scroll to position [171, 0]
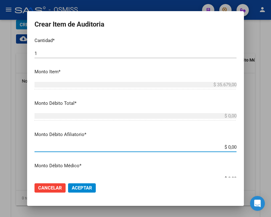
drag, startPoint x: 211, startPoint y: 147, endPoint x: 266, endPoint y: 149, distance: 54.9
click at [266, 149] on div "Crear Item de Auditoria 28837927 Nro Documento 20288379271 CUIL Análisis Afilia…" at bounding box center [135, 108] width 271 height 217
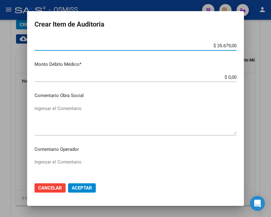
scroll to position [274, 0]
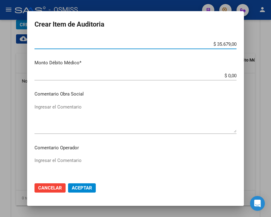
click at [56, 109] on textarea "Ingresar el Comentario" at bounding box center [136, 117] width 202 height 29
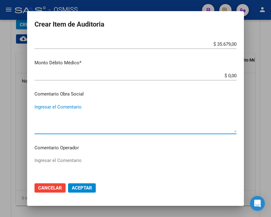
click at [59, 161] on textarea "Ingresar el Comentario" at bounding box center [136, 171] width 202 height 29
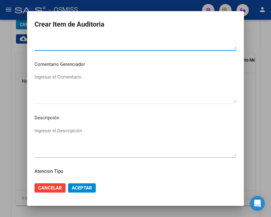
scroll to position [411, 0]
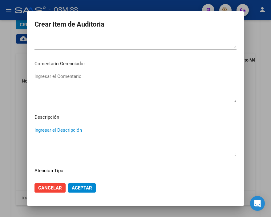
click at [45, 128] on textarea "Ingresar el Descripción" at bounding box center [136, 140] width 202 height 29
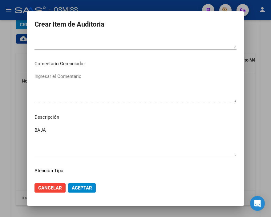
click at [196, 112] on mat-dialog-content "28837927 Nro Documento 20288379271 CUIL Análisis Afiliado Prestaciones Auditada…" at bounding box center [135, 106] width 217 height 141
click at [90, 127] on textarea "BAJA" at bounding box center [136, 140] width 202 height 29
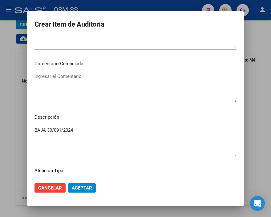
click at [59, 128] on textarea "BAJA 30/091/2024" at bounding box center [136, 140] width 202 height 29
click at [77, 130] on textarea "BAJA [DATE]" at bounding box center [136, 140] width 202 height 29
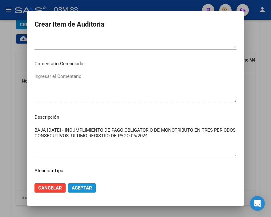
click at [82, 189] on span "Aceptar" at bounding box center [82, 188] width 20 height 6
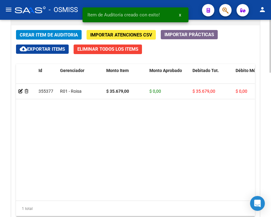
scroll to position [485, 0]
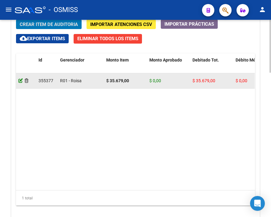
click at [19, 78] on icon at bounding box center [21, 80] width 4 height 4
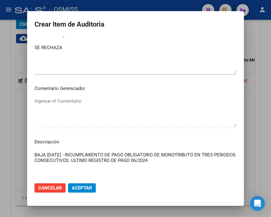
scroll to position [411, 0]
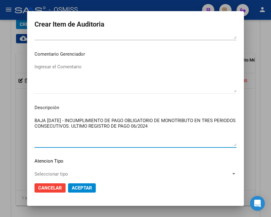
drag, startPoint x: 56, startPoint y: 118, endPoint x: 44, endPoint y: 119, distance: 12.0
click at [44, 119] on textarea "BAJA [DATE] - INCUMPLIMIENTO DE PAGO OBLIGATORIO DE MONOTRIBUTO EN TRES PERIODO…" at bounding box center [136, 131] width 202 height 29
click at [156, 126] on textarea "BAJA [DATE] - INCUMPLIMIENTO DE PAGO OBLIGATORIO DE MONOTRIBUTO EN TRES PERIODO…" at bounding box center [136, 131] width 202 height 29
click at [89, 186] on span "Aceptar" at bounding box center [82, 188] width 20 height 6
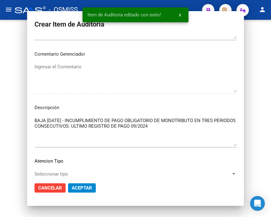
scroll to position [0, 0]
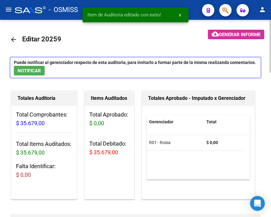
click at [217, 30] on mat-icon "cloud_download" at bounding box center [215, 33] width 7 height 7
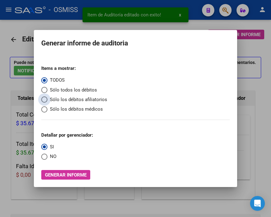
click at [51, 100] on span "Sólo los débitos afiliatorios" at bounding box center [78, 99] width 60 height 7
click at [48, 100] on input "Sólo los débitos afiliatorios" at bounding box center [44, 99] width 6 height 6
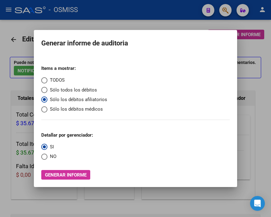
click at [47, 155] on span "Select an option" at bounding box center [44, 156] width 6 height 6
click at [47, 155] on input "NO" at bounding box center [44, 156] width 6 height 6
click at [72, 172] on span "Generar informe" at bounding box center [66, 175] width 42 height 6
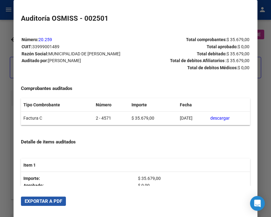
click at [57, 198] on span "Exportar a PDF" at bounding box center [44, 201] width 38 height 6
click at [5, 27] on div at bounding box center [135, 108] width 271 height 217
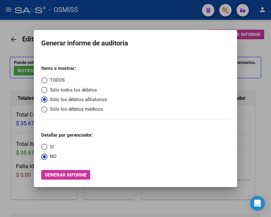
click at [5, 27] on div at bounding box center [135, 108] width 271 height 217
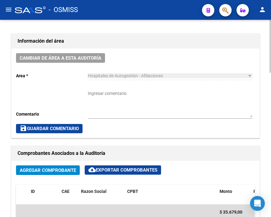
scroll to position [171, 0]
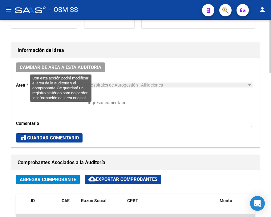
click at [78, 68] on span "Cambiar de área a esta auditoría" at bounding box center [61, 67] width 82 height 6
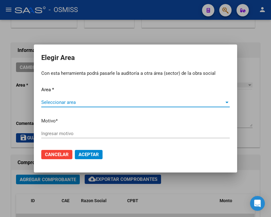
click at [67, 102] on span "Seleccionar area" at bounding box center [132, 102] width 183 height 6
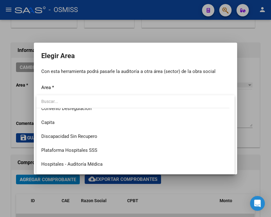
scroll to position [68, 0]
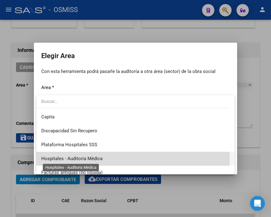
click at [93, 158] on span "Hospitales - Auditoría Médica" at bounding box center [71, 158] width 61 height 6
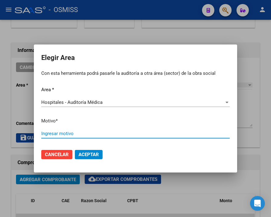
click at [65, 130] on input "Ingresar motivo" at bounding box center [135, 133] width 189 height 6
click at [81, 155] on span "Aceptar" at bounding box center [89, 154] width 20 height 6
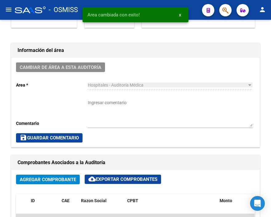
scroll to position [0, 0]
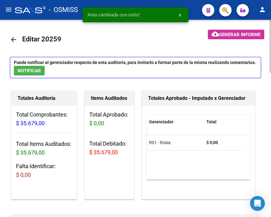
click at [12, 38] on mat-icon "arrow_back" at bounding box center [13, 39] width 7 height 7
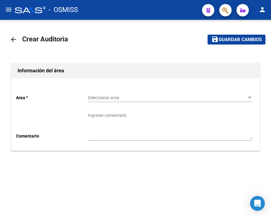
click at [99, 95] on span "Seleccionar area" at bounding box center [167, 97] width 159 height 5
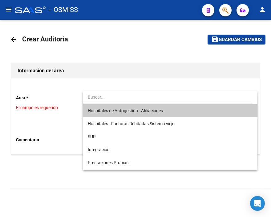
click at [103, 107] on span "Hospitales de Autogestión - Afiliaciones" at bounding box center [170, 110] width 165 height 13
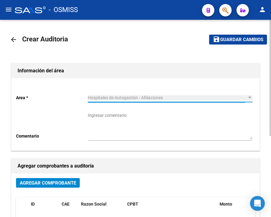
click at [60, 181] on span "Agregar Comprobante" at bounding box center [48, 183] width 56 height 6
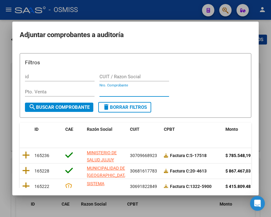
click at [110, 91] on input "Nro. Comprobante" at bounding box center [135, 92] width 70 height 6
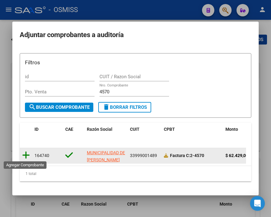
click at [25, 154] on icon at bounding box center [26, 155] width 8 height 9
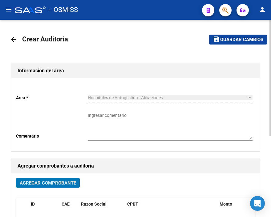
click at [238, 37] on span "Guardar cambios" at bounding box center [242, 40] width 43 height 6
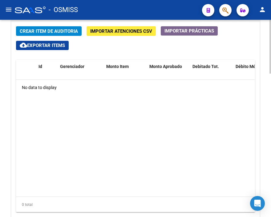
scroll to position [472, 0]
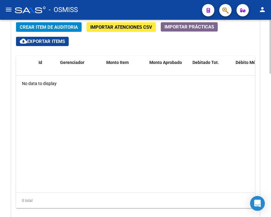
click at [270, 149] on div at bounding box center [271, 174] width 2 height 53
click at [55, 24] on button "Crear Item de Auditoria" at bounding box center [49, 27] width 66 height 10
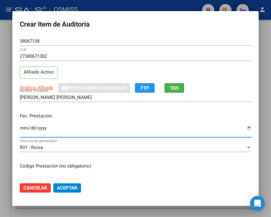
click at [23, 125] on input "Ingresar la fecha" at bounding box center [136, 130] width 232 height 10
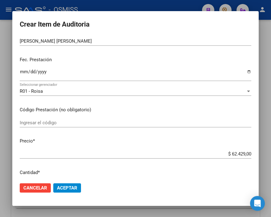
scroll to position [68, 0]
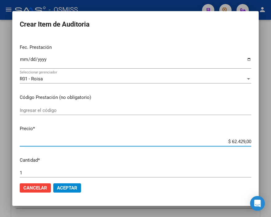
drag, startPoint x: 214, startPoint y: 141, endPoint x: 272, endPoint y: 137, distance: 57.5
click at [271, 137] on html "menu - OSMISS person Firma Express Inicio Instructivos Contacto OS Padrón Padró…" at bounding box center [135, 108] width 271 height 217
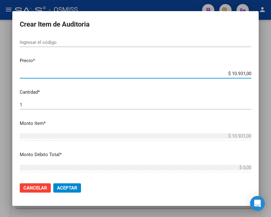
scroll to position [137, 0]
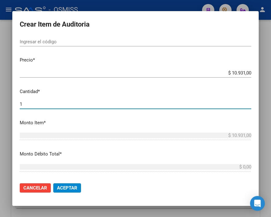
click at [36, 105] on input "1" at bounding box center [136, 104] width 232 height 6
click at [31, 106] on input "1" at bounding box center [136, 104] width 232 height 6
drag, startPoint x: 32, startPoint y: 106, endPoint x: -11, endPoint y: 104, distance: 43.2
click at [0, 104] on html "menu - OSMISS person Firma Express Inicio Instructivos Contacto OS Padrón Padró…" at bounding box center [135, 108] width 271 height 217
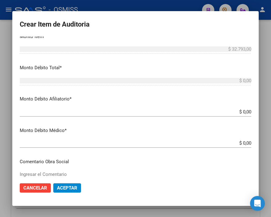
scroll to position [240, 0]
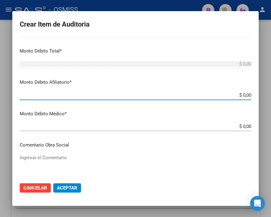
drag, startPoint x: 227, startPoint y: 95, endPoint x: 272, endPoint y: 102, distance: 45.1
click at [271, 102] on html "menu - OSMISS person Firma Express Inicio Instructivos Contacto OS Padrón Padró…" at bounding box center [135, 108] width 271 height 217
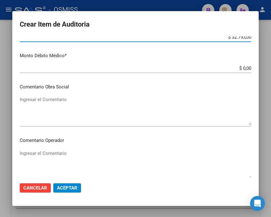
scroll to position [308, 0]
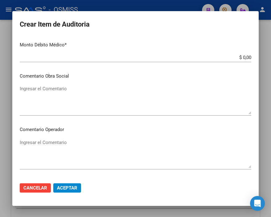
click at [49, 144] on textarea "Ingresar el Comentario" at bounding box center [136, 153] width 232 height 29
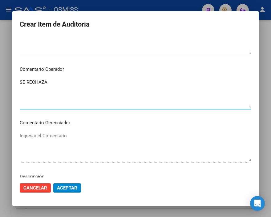
scroll to position [411, 0]
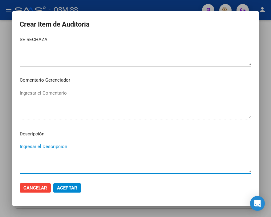
click at [40, 147] on textarea "Ingresar el Descripción" at bounding box center [136, 157] width 232 height 29
click at [56, 146] on textarea "BAJA" at bounding box center [136, 157] width 232 height 29
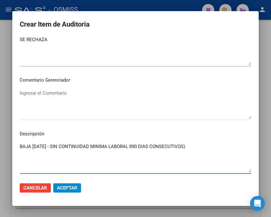
click at [142, 143] on textarea "BAJA [DATE] - SIN CONTINUIDAD MINIMA LABORAL 890 DIAS CONSECUTIVOS)" at bounding box center [136, 157] width 232 height 29
click at [214, 144] on textarea "BAJA [DATE] - SIN CONTINUIDAD MINIMA LABORAL (90 DIAS CONSECUTIVOS)" at bounding box center [136, 157] width 232 height 29
click at [141, 155] on textarea "BAJA [DATE] - SIN CONTINUIDAD MINIMA LABORAL (90 DIAS CONSECUTIVOS) EN LA OBRA …" at bounding box center [136, 157] width 232 height 29
drag, startPoint x: 173, startPoint y: 118, endPoint x: 154, endPoint y: 139, distance: 28.4
click at [173, 118] on div "Ingresar el Comentario" at bounding box center [136, 103] width 232 height 31
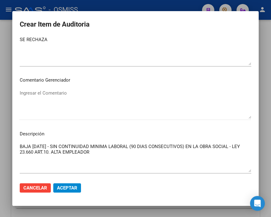
click at [121, 153] on textarea "BAJA [DATE] - SIN CONTINUIDAD MINIMA LABORAL (90 DIAS CONSECUTIVOS) EN LA OBRA …" at bounding box center [136, 157] width 232 height 29
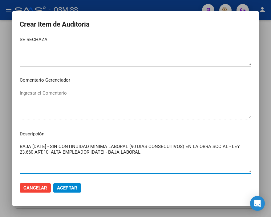
click at [184, 152] on textarea "BAJA [DATE] - SIN CONTINUIDAD MINIMA LABORAL (90 DIAS CONSECUTIVOS) EN LA OBRA …" at bounding box center [136, 157] width 232 height 29
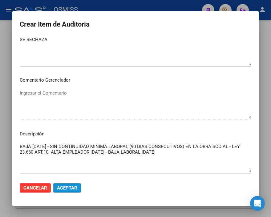
click at [62, 186] on span "Aceptar" at bounding box center [67, 188] width 20 height 6
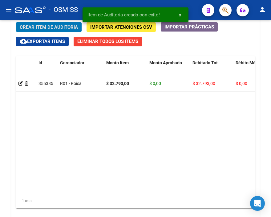
scroll to position [482, 0]
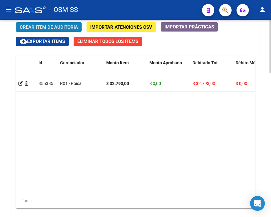
click at [57, 28] on span "Crear Item de Auditoria" at bounding box center [49, 27] width 58 height 6
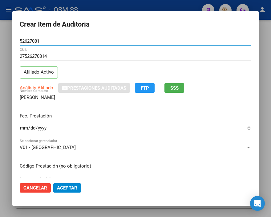
click at [25, 127] on input "Ingresar la fecha" at bounding box center [136, 130] width 232 height 10
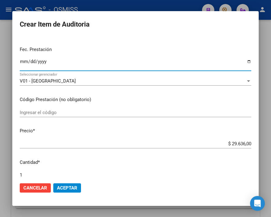
scroll to position [68, 0]
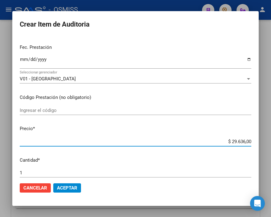
drag, startPoint x: 214, startPoint y: 144, endPoint x: 272, endPoint y: 144, distance: 58.0
click at [271, 144] on html "menu - OSMISS person Firma Express Inicio Instructivos Contacto OS Padrón Padró…" at bounding box center [135, 108] width 271 height 217
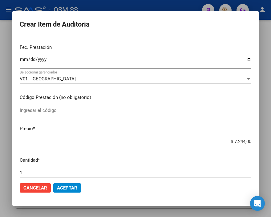
click at [71, 193] on mat-dialog-actions "Cancelar Aceptar" at bounding box center [136, 187] width 232 height 21
click at [70, 189] on span "Aceptar" at bounding box center [67, 188] width 20 height 6
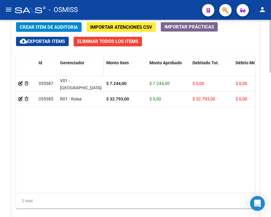
drag, startPoint x: 185, startPoint y: 149, endPoint x: 60, endPoint y: 62, distance: 151.9
click at [185, 149] on datatable-body "355387 V01 - [PERSON_NAME] $ 7.244,00 $ 7.244,00 $ 0,00 $ 0,00 $ 0,00 275262708…" at bounding box center [135, 134] width 239 height 117
click at [45, 24] on span "Crear Item de Auditoria" at bounding box center [49, 27] width 58 height 6
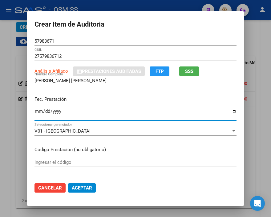
click at [35, 110] on input "Ingresar la fecha" at bounding box center [136, 114] width 202 height 10
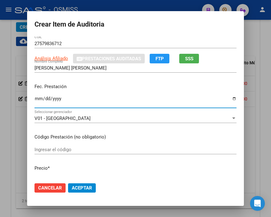
scroll to position [34, 0]
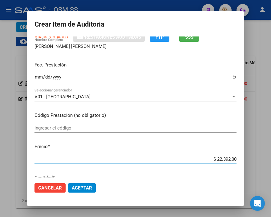
drag, startPoint x: 207, startPoint y: 159, endPoint x: 260, endPoint y: 159, distance: 52.4
click at [260, 159] on div "Crear Item de Auditoria 57983671 Nro Documento 27579836712 CUIL Análisis Afilia…" at bounding box center [135, 108] width 271 height 217
click at [81, 186] on span "Aceptar" at bounding box center [82, 188] width 20 height 6
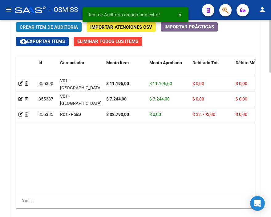
click at [47, 26] on span "Crear Item de Auditoria" at bounding box center [49, 27] width 58 height 6
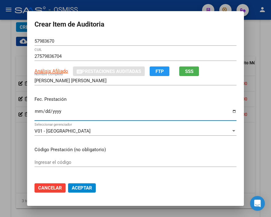
click at [35, 112] on input "Ingresar la fecha" at bounding box center [136, 114] width 202 height 10
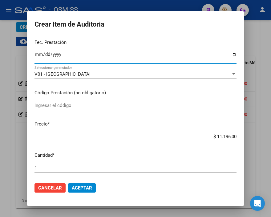
scroll to position [68, 0]
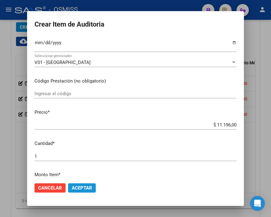
click at [88, 183] on button "Aceptar" at bounding box center [82, 187] width 28 height 9
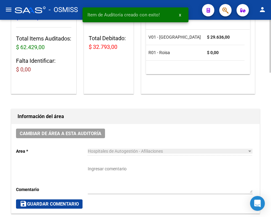
scroll to position [0, 0]
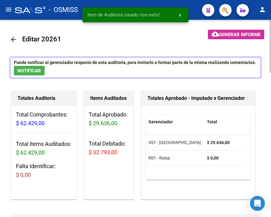
click at [225, 36] on span "Generar informe" at bounding box center [240, 35] width 42 height 6
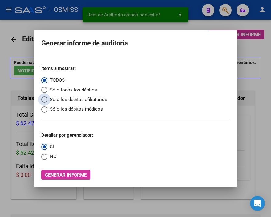
click at [58, 100] on span "Sólo los débitos afiliatorios" at bounding box center [78, 99] width 60 height 7
click at [48, 100] on input "Sólo los débitos afiliatorios" at bounding box center [44, 99] width 6 height 6
click at [46, 157] on span "Select an option" at bounding box center [44, 156] width 6 height 6
click at [46, 157] on input "NO" at bounding box center [44, 156] width 6 height 6
click at [63, 170] on div "Items a mostrar: TODOS Sólo todos los débitos Sólo los débitos afiliatorios Sól…" at bounding box center [135, 119] width 189 height 119
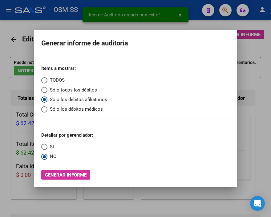
click at [64, 174] on span "Generar informe" at bounding box center [66, 175] width 42 height 6
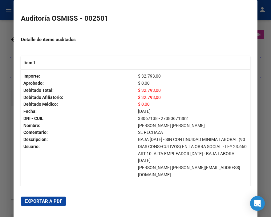
scroll to position [103, 0]
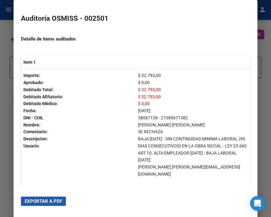
click at [50, 200] on span "Exportar a PDF" at bounding box center [44, 201] width 38 height 6
click at [5, 55] on div at bounding box center [135, 108] width 271 height 217
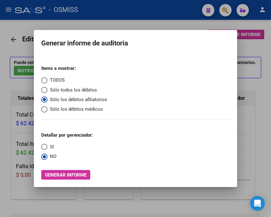
click at [5, 55] on div at bounding box center [135, 108] width 271 height 217
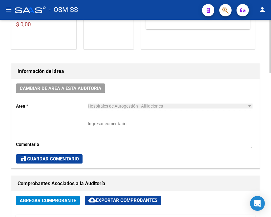
scroll to position [171, 0]
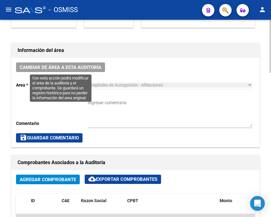
click at [69, 66] on span "Cambiar de área a esta auditoría" at bounding box center [61, 67] width 82 height 6
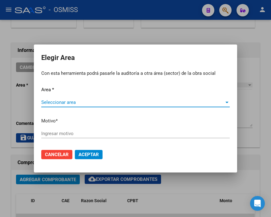
click at [62, 96] on div "Area * Seleccionar area Seleccionar area Motivo * [GEOGRAPHIC_DATA] motivo" at bounding box center [135, 115] width 189 height 58
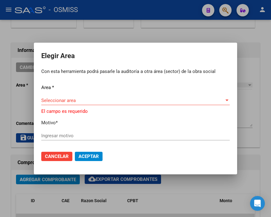
click at [67, 99] on span "Seleccionar area" at bounding box center [132, 100] width 183 height 6
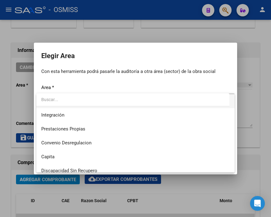
scroll to position [68, 0]
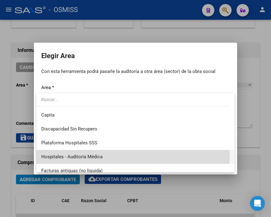
click at [106, 155] on span "Hospitales - Auditoría Médica" at bounding box center [135, 157] width 189 height 14
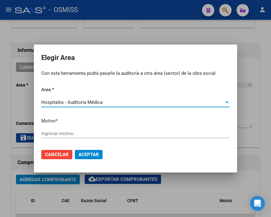
click at [73, 133] on input "Ingresar motivo" at bounding box center [135, 133] width 189 height 6
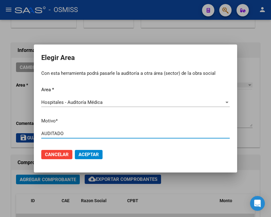
click at [96, 156] on span "Aceptar" at bounding box center [89, 154] width 20 height 6
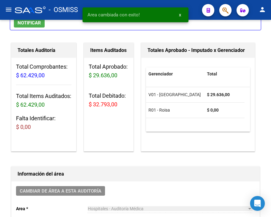
scroll to position [0, 0]
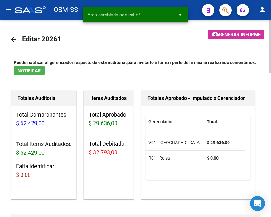
click at [10, 36] on mat-icon "arrow_back" at bounding box center [13, 39] width 7 height 7
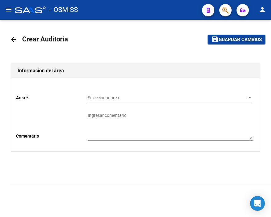
click at [100, 97] on span "Seleccionar area" at bounding box center [167, 97] width 159 height 5
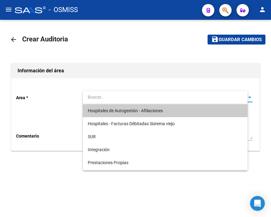
click at [117, 106] on span "Hospitales de Autogestión - Afiliaciones" at bounding box center [165, 110] width 155 height 13
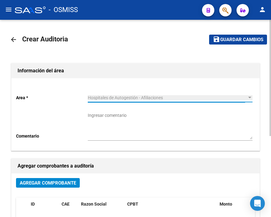
click at [65, 185] on span "Agregar Comprobante" at bounding box center [48, 183] width 56 height 6
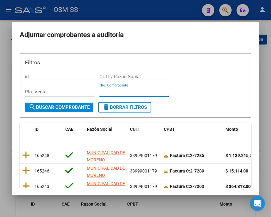
click at [105, 92] on input "Nro. Comprobante" at bounding box center [135, 92] width 70 height 6
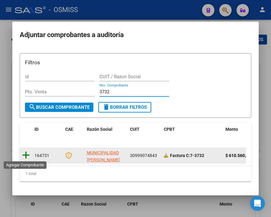
click at [25, 153] on icon at bounding box center [26, 155] width 8 height 9
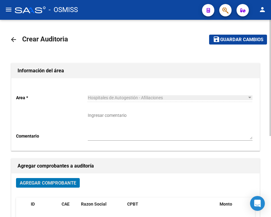
click at [228, 42] on button "save Guardar cambios" at bounding box center [238, 40] width 58 height 10
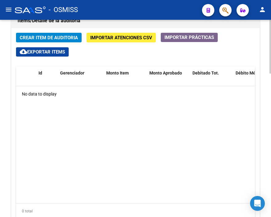
scroll to position [445, 0]
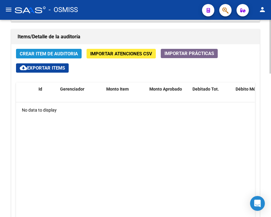
click at [40, 51] on span "Crear Item de Auditoria" at bounding box center [49, 54] width 58 height 6
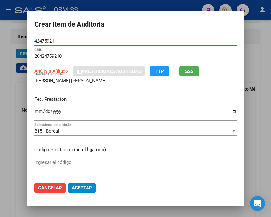
click at [35, 111] on input "Ingresar la fecha" at bounding box center [136, 114] width 202 height 10
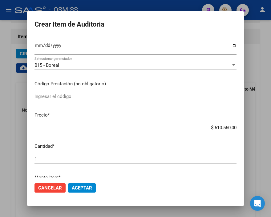
scroll to position [68, 0]
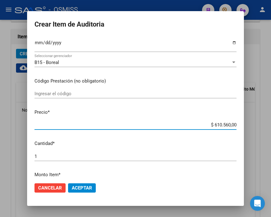
drag, startPoint x: 206, startPoint y: 125, endPoint x: 269, endPoint y: 126, distance: 62.9
click at [269, 126] on div "Crear Item de Auditoria 42475921 Nro Documento 20424759210 CUIL Análisis Afilia…" at bounding box center [135, 108] width 271 height 217
click at [83, 186] on span "Aceptar" at bounding box center [82, 188] width 20 height 6
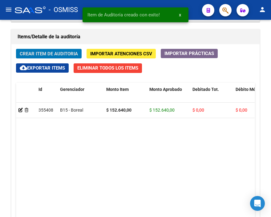
scroll to position [456, 0]
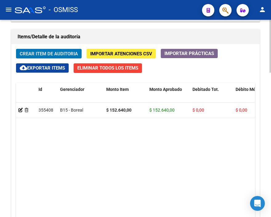
click at [54, 54] on span "Crear Item de Auditoria" at bounding box center [49, 54] width 58 height 6
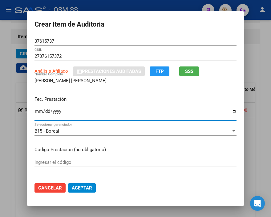
click at [35, 112] on input "Ingresar la fecha" at bounding box center [136, 114] width 202 height 10
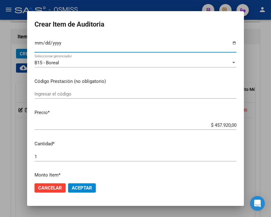
scroll to position [68, 0]
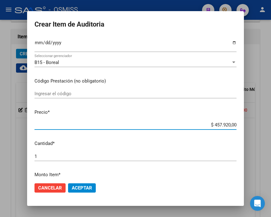
drag, startPoint x: 204, startPoint y: 122, endPoint x: 249, endPoint y: 122, distance: 44.7
click at [249, 122] on div "Crear Item de Auditoria 37615737 Nro Documento 27376157372 CUIL Análisis Afilia…" at bounding box center [135, 108] width 271 height 217
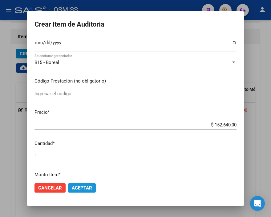
click at [82, 187] on span "Aceptar" at bounding box center [82, 188] width 20 height 6
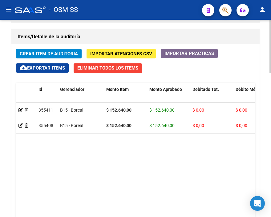
click at [110, 32] on h1 "Items/Detalle de la auditoría" at bounding box center [136, 37] width 236 height 10
click at [51, 50] on button "Crear Item de Auditoria" at bounding box center [49, 54] width 66 height 10
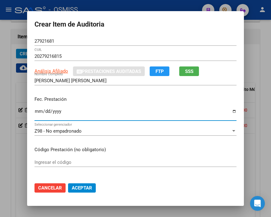
click at [36, 113] on input "Ingresar la fecha" at bounding box center [136, 114] width 202 height 10
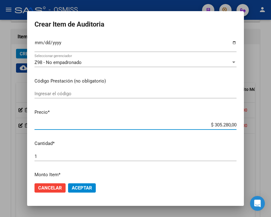
drag, startPoint x: 198, startPoint y: 124, endPoint x: 272, endPoint y: 125, distance: 74.0
click at [271, 125] on html "menu - OSMISS person Firma Express Inicio Instructivos Contacto OS Padrón Padró…" at bounding box center [135, 108] width 271 height 217
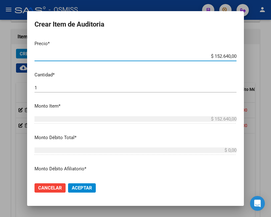
scroll to position [171, 0]
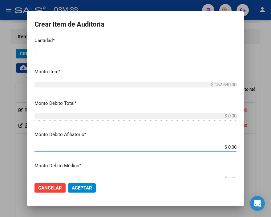
drag, startPoint x: 222, startPoint y: 147, endPoint x: 263, endPoint y: 147, distance: 40.4
click at [263, 147] on div "Crear Item de Auditoria 27921681 Nro Documento 20279216815 CUIL Análisis Afilia…" at bounding box center [135, 108] width 271 height 217
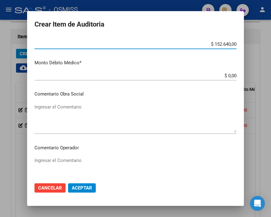
scroll to position [308, 0]
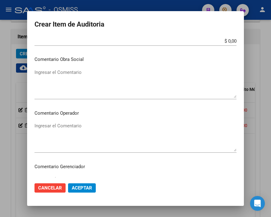
click at [77, 123] on textarea "Ingresar el Comentario" at bounding box center [136, 136] width 202 height 29
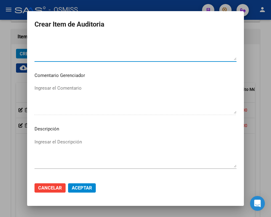
scroll to position [411, 0]
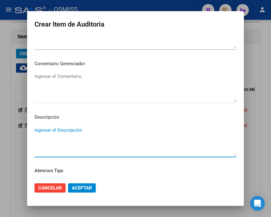
click at [48, 131] on textarea "Ingresar el Descripción" at bounding box center [136, 140] width 202 height 29
click at [65, 132] on textarea "BAJA AL" at bounding box center [136, 140] width 202 height 29
paste textarea "No corresponde la categoría de inscripcion de Monotributo - DECRETO 955/2024 (S…"
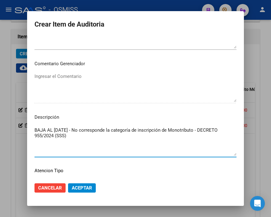
click at [140, 130] on textarea "BAJA AL [DATE] - No corresponde la categoría de inscripción de Monotributo - DE…" at bounding box center [136, 140] width 202 height 29
click at [139, 130] on textarea "BAJA AL [DATE] - No corresponde la categoría de inscripción de Monotributo - DE…" at bounding box center [136, 140] width 202 height 29
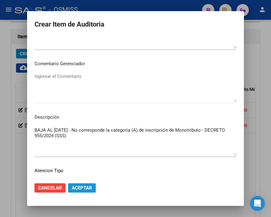
click at [72, 185] on span "Aceptar" at bounding box center [82, 188] width 20 height 6
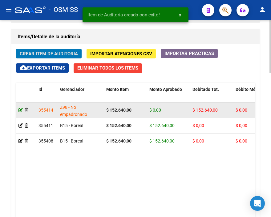
click at [19, 110] on icon at bounding box center [21, 110] width 4 height 4
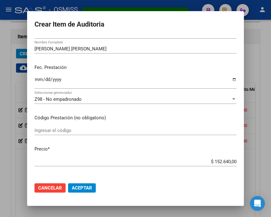
scroll to position [34, 0]
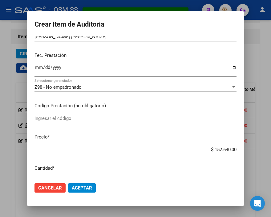
click at [63, 88] on span "Z98 - No empadronado" at bounding box center [58, 87] width 47 height 6
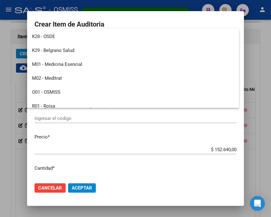
scroll to position [68, 0]
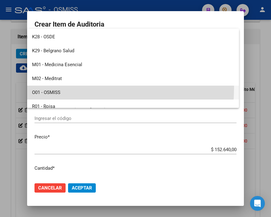
click at [57, 87] on span "O01 - OSMISS" at bounding box center [133, 92] width 202 height 14
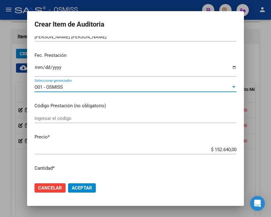
click at [90, 189] on button "Aceptar" at bounding box center [82, 187] width 28 height 9
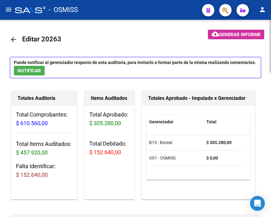
click at [128, 30] on mat-toolbar-row "arrow_back Editar 20263" at bounding box center [98, 40] width 176 height 20
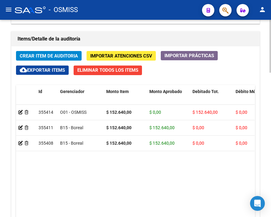
scroll to position [480, 0]
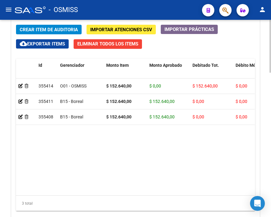
click at [29, 30] on span "Crear Item de Auditoria" at bounding box center [49, 30] width 58 height 6
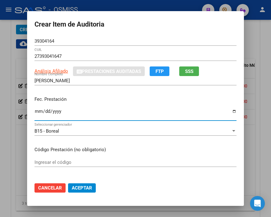
click at [35, 112] on input "Ingresar la fecha" at bounding box center [136, 114] width 202 height 10
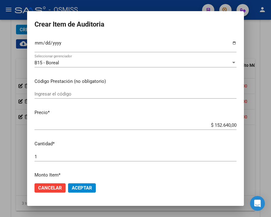
scroll to position [68, 0]
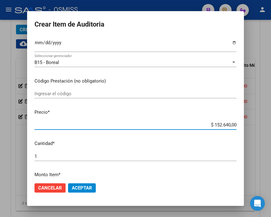
drag, startPoint x: 205, startPoint y: 122, endPoint x: 249, endPoint y: 122, distance: 43.8
click at [249, 122] on div "Crear Item de Auditoria 39304164 Nro Documento 27393041647 CUIL Análisis Afilia…" at bounding box center [135, 108] width 271 height 217
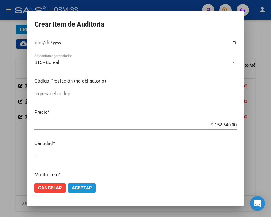
click at [92, 188] on button "Aceptar" at bounding box center [82, 187] width 28 height 9
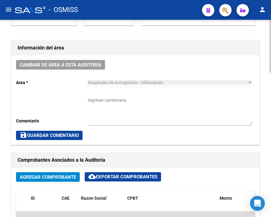
scroll to position [171, 0]
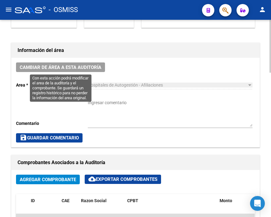
click at [82, 67] on span "Cambiar de área a esta auditoría" at bounding box center [61, 67] width 82 height 6
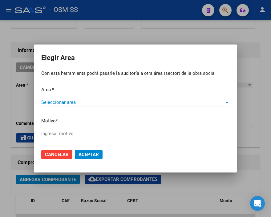
click at [51, 101] on span "Seleccionar area" at bounding box center [132, 102] width 183 height 6
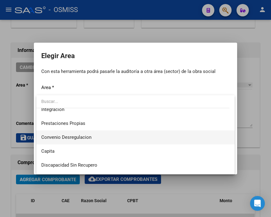
scroll to position [103, 0]
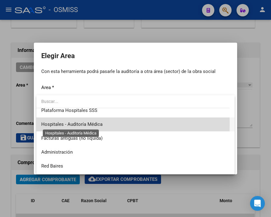
click at [96, 124] on span "Hospitales - Auditoría Médica" at bounding box center [71, 124] width 61 height 6
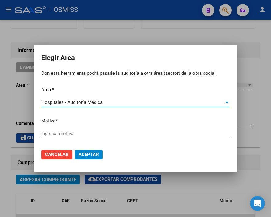
click at [65, 135] on input "Ingresar motivo" at bounding box center [135, 133] width 189 height 6
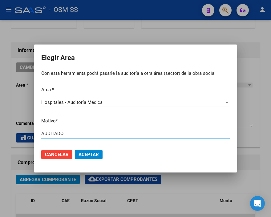
click at [86, 157] on button "Aceptar" at bounding box center [89, 154] width 28 height 9
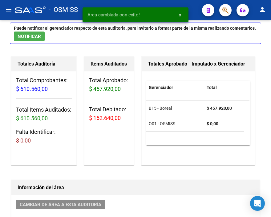
scroll to position [0, 0]
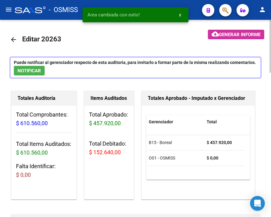
click at [238, 37] on button "cloud_download Generar informe" at bounding box center [236, 35] width 56 height 10
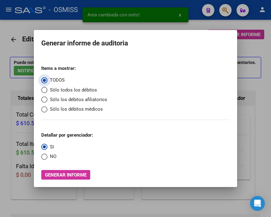
click at [70, 97] on span "Sólo los débitos afiliatorios" at bounding box center [78, 99] width 60 height 7
click at [48, 97] on input "Sólo los débitos afiliatorios" at bounding box center [44, 99] width 6 height 6
click at [51, 155] on span "NO" at bounding box center [52, 156] width 9 height 7
click at [48, 155] on input "NO" at bounding box center [44, 156] width 6 height 6
click at [66, 174] on span "Generar informe" at bounding box center [66, 175] width 42 height 6
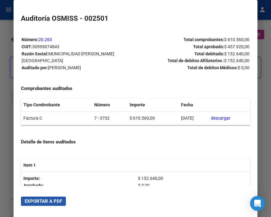
click at [56, 202] on span "Exportar a PDF" at bounding box center [44, 201] width 38 height 6
click at [5, 26] on div at bounding box center [135, 108] width 271 height 217
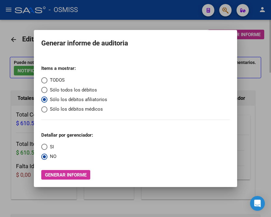
click at [19, 78] on div at bounding box center [135, 108] width 271 height 217
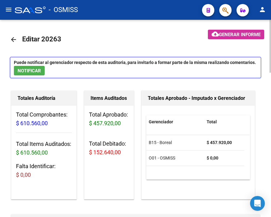
click at [15, 39] on mat-icon "arrow_back" at bounding box center [13, 39] width 7 height 7
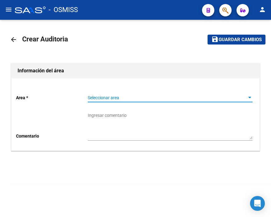
click at [102, 97] on span "Seleccionar area" at bounding box center [167, 97] width 159 height 5
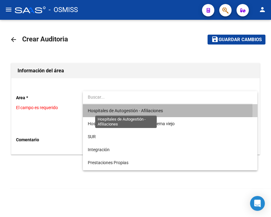
click at [107, 111] on span "Hospitales de Autogestión - Afiliaciones" at bounding box center [125, 110] width 75 height 5
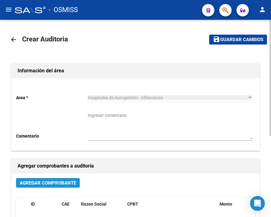
click at [71, 180] on span "Agregar Comprobante" at bounding box center [48, 183] width 56 height 6
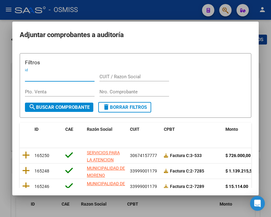
click at [104, 91] on input "Nro. Comprobante" at bounding box center [135, 92] width 70 height 6
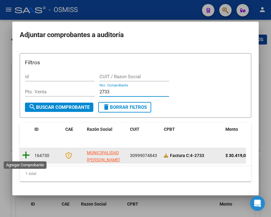
click at [24, 153] on icon at bounding box center [26, 155] width 8 height 9
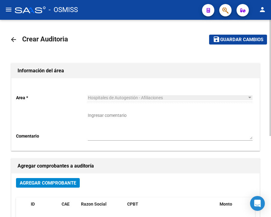
click at [223, 45] on mat-toolbar-row "save Guardar cambios" at bounding box center [227, 40] width 82 height 20
click at [223, 39] on span "Guardar cambios" at bounding box center [242, 40] width 43 height 6
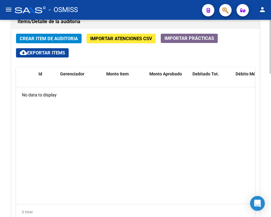
scroll to position [462, 0]
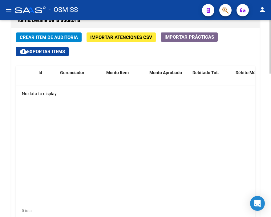
click at [271, 151] on div at bounding box center [271, 172] width 2 height 54
click at [53, 34] on button "Crear Item de Auditoria" at bounding box center [49, 37] width 66 height 10
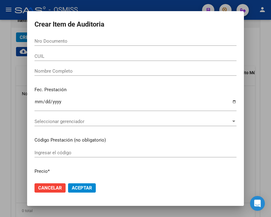
click at [47, 37] on div "Nro Documento" at bounding box center [136, 40] width 202 height 9
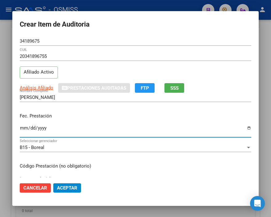
click at [24, 129] on input "Ingresar la fecha" at bounding box center [136, 130] width 232 height 10
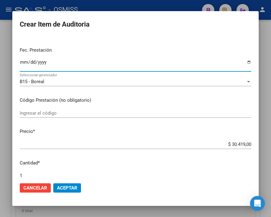
scroll to position [68, 0]
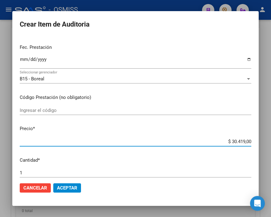
drag, startPoint x: 217, startPoint y: 139, endPoint x: 270, endPoint y: 141, distance: 52.8
click at [270, 141] on div "Crear Item de Auditoria 34189675 Nro Documento 20341896755 CUIL Afiliado Activo…" at bounding box center [135, 108] width 271 height 217
click at [66, 183] on button "Aceptar" at bounding box center [67, 187] width 28 height 9
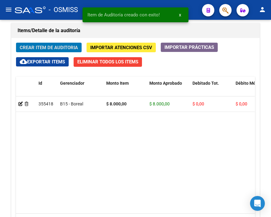
scroll to position [472, 0]
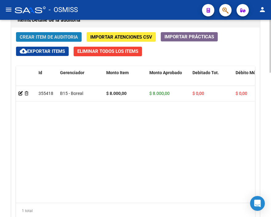
click at [60, 41] on button "Crear Item de Auditoria" at bounding box center [49, 37] width 66 height 10
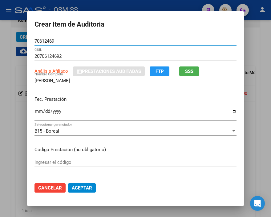
click at [35, 110] on input "Ingresar la fecha" at bounding box center [136, 114] width 202 height 10
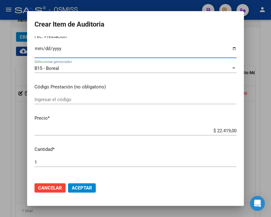
scroll to position [68, 0]
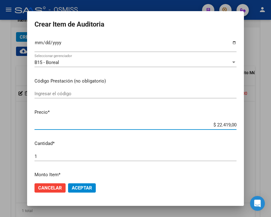
drag, startPoint x: 201, startPoint y: 127, endPoint x: 259, endPoint y: 127, distance: 57.7
click at [259, 127] on div "Crear Item de Auditoria 70612469 Nro Documento 20706124692 CUIL Análisis Afilia…" at bounding box center [135, 108] width 271 height 217
click at [83, 185] on span "Aceptar" at bounding box center [82, 188] width 20 height 6
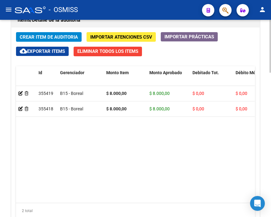
click at [57, 35] on span "Crear Item de Auditoria" at bounding box center [49, 37] width 58 height 6
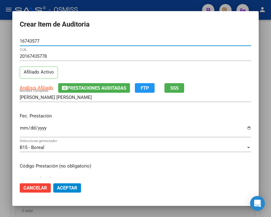
click at [23, 126] on input "Ingresar la fecha" at bounding box center [136, 130] width 232 height 10
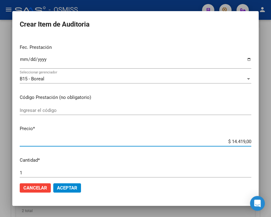
drag, startPoint x: 221, startPoint y: 141, endPoint x: 261, endPoint y: 138, distance: 40.2
click at [261, 138] on div "Crear Item de Auditoria 16743577 Nro Documento 20167435778 CUIL Afiliado Activo…" at bounding box center [135, 108] width 271 height 217
click at [72, 187] on span "Aceptar" at bounding box center [67, 188] width 20 height 6
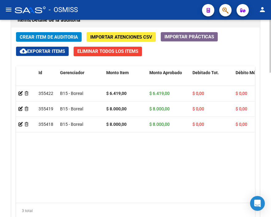
click at [57, 35] on span "Crear Item de Auditoria" at bounding box center [49, 37] width 58 height 6
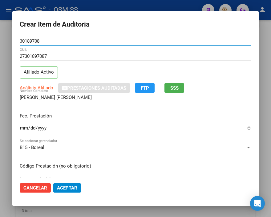
click at [25, 125] on input "Ingresar la fecha" at bounding box center [136, 130] width 232 height 10
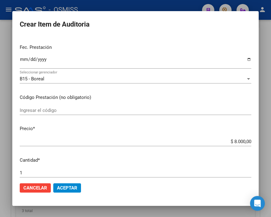
click at [78, 194] on mat-dialog-actions "Cancelar Aceptar" at bounding box center [136, 187] width 232 height 21
click at [73, 189] on span "Aceptar" at bounding box center [67, 188] width 20 height 6
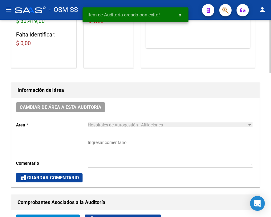
scroll to position [130, 0]
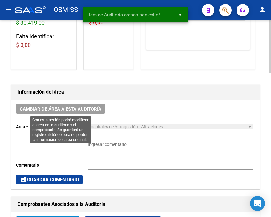
click at [75, 109] on span "Cambiar de área a esta auditoría" at bounding box center [61, 109] width 82 height 6
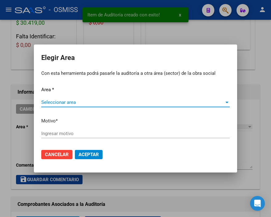
click at [59, 105] on span "Seleccionar area" at bounding box center [132, 102] width 183 height 6
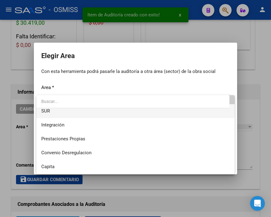
scroll to position [68, 0]
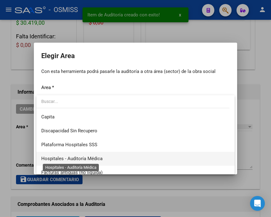
click at [89, 158] on span "Hospitales - Auditoría Médica" at bounding box center [71, 158] width 61 height 6
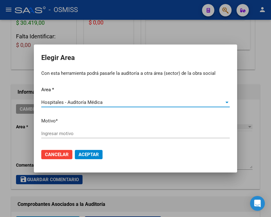
click at [60, 134] on input "Ingresar motivo" at bounding box center [135, 133] width 189 height 6
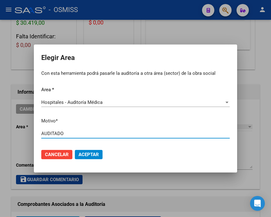
click at [89, 151] on span "Aceptar" at bounding box center [89, 154] width 20 height 6
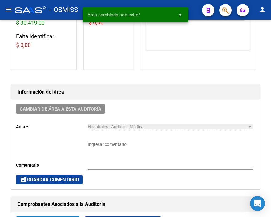
scroll to position [0, 0]
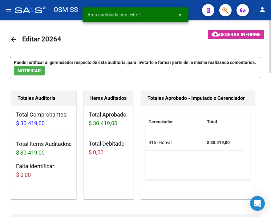
click at [13, 39] on mat-icon "arrow_back" at bounding box center [13, 39] width 7 height 7
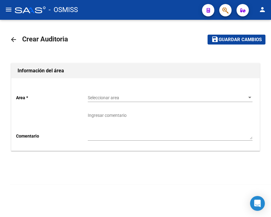
click at [118, 99] on span "Seleccionar area" at bounding box center [167, 97] width 159 height 5
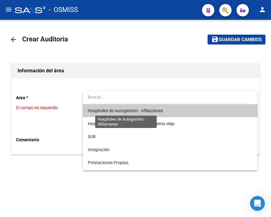
click at [119, 109] on span "Hospitales de Autogestión - Afiliaciones" at bounding box center [125, 110] width 75 height 5
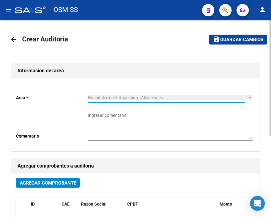
click at [72, 181] on span "Agregar Comprobante" at bounding box center [48, 183] width 56 height 6
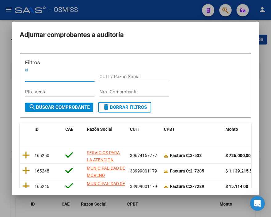
click at [112, 93] on input "Nro. Comprobante" at bounding box center [135, 92] width 70 height 6
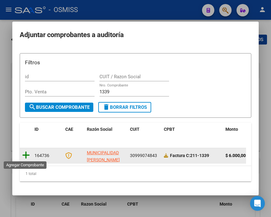
click at [26, 155] on icon at bounding box center [26, 155] width 8 height 9
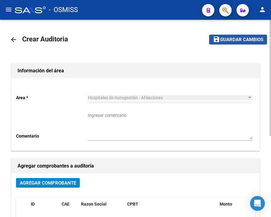
click at [235, 37] on span "Guardar cambios" at bounding box center [242, 40] width 43 height 6
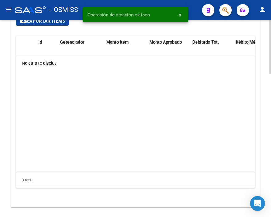
scroll to position [458, 0]
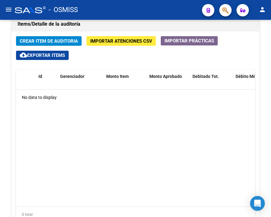
click at [113, 16] on div "- OSMISS" at bounding box center [106, 10] width 183 height 14
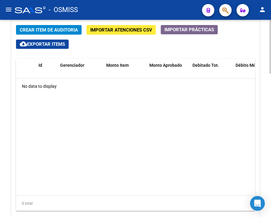
scroll to position [424, 0]
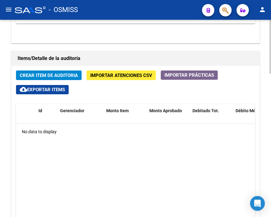
click at [41, 76] on span "Crear Item de Auditoria" at bounding box center [49, 75] width 58 height 6
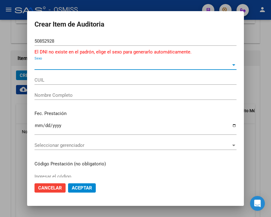
click at [35, 65] on span "Sexo" at bounding box center [133, 65] width 197 height 6
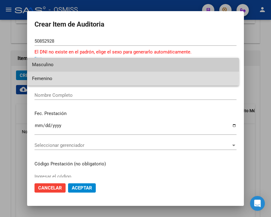
click at [45, 78] on span "Femenino" at bounding box center [133, 79] width 202 height 14
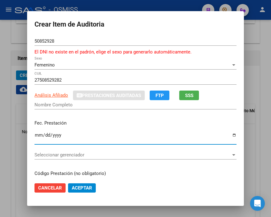
click at [36, 134] on input "Ingresar la fecha" at bounding box center [136, 137] width 202 height 10
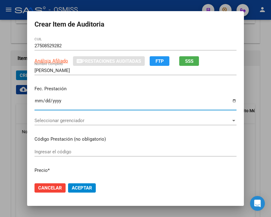
click at [56, 119] on span "Seleccionar gerenciador" at bounding box center [133, 121] width 197 height 6
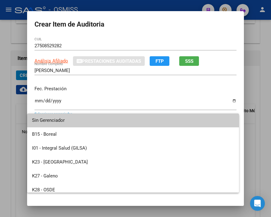
click at [132, 28] on div at bounding box center [135, 108] width 271 height 217
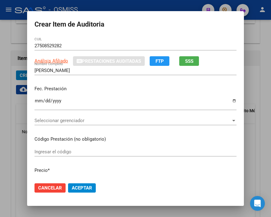
click at [53, 119] on span "Seleccionar gerenciador" at bounding box center [133, 121] width 197 height 6
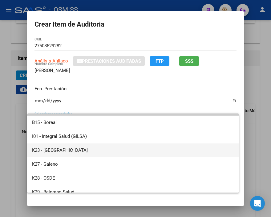
scroll to position [0, 0]
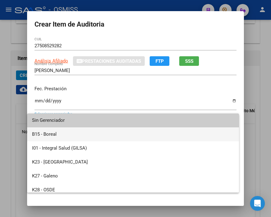
click at [65, 132] on span "B15 - Boreal" at bounding box center [133, 134] width 202 height 14
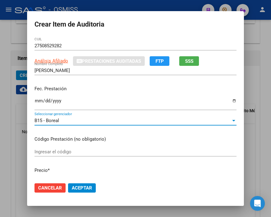
scroll to position [68, 0]
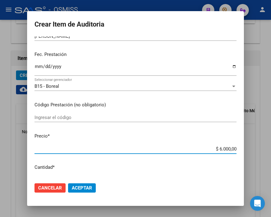
drag, startPoint x: 205, startPoint y: 149, endPoint x: 270, endPoint y: 146, distance: 65.2
click at [270, 146] on div "Crear Item de Auditoria 50852928 Nro Documento El DNI no existe en el padrón, e…" at bounding box center [135, 108] width 271 height 217
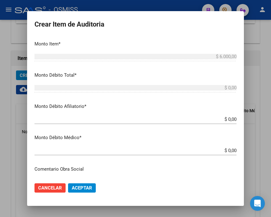
scroll to position [240, 0]
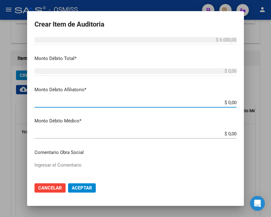
drag, startPoint x: 210, startPoint y: 101, endPoint x: 246, endPoint y: 101, distance: 35.2
click at [244, 101] on mat-dialog-content "50852928 Nro Documento El DNI no existe en el padrón, elige el sexo para genera…" at bounding box center [135, 106] width 217 height 141
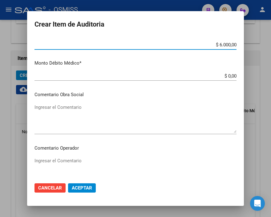
scroll to position [308, 0]
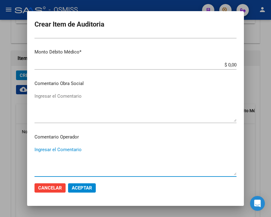
click at [74, 150] on textarea "Ingresar el Comentario" at bounding box center [136, 160] width 202 height 29
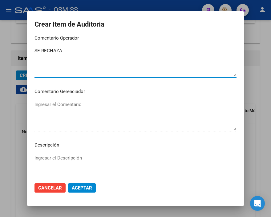
scroll to position [411, 0]
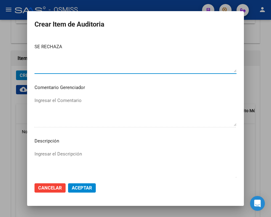
click at [48, 153] on textarea "Ingresar el Descripción" at bounding box center [136, 164] width 202 height 29
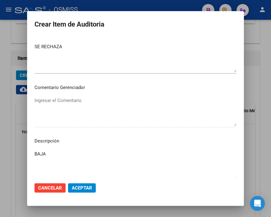
drag, startPoint x: 59, startPoint y: 155, endPoint x: 10, endPoint y: 150, distance: 48.7
click at [10, 150] on div "Crear Item de Auditoria 50852928 Nro Documento El DNI no existe en el padrón, e…" at bounding box center [135, 108] width 271 height 217
paste textarea "BENEFICIARIO NO DECLARADO EN GRUPO FAMILIAR PRIMARIO A CARGO POR EL TITULAR VIN…"
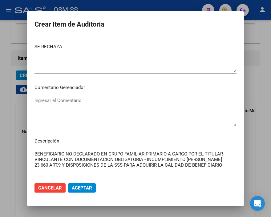
click at [87, 186] on span "Aceptar" at bounding box center [82, 188] width 20 height 6
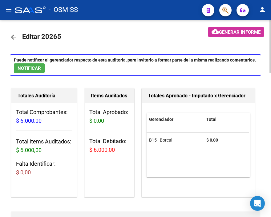
scroll to position [0, 0]
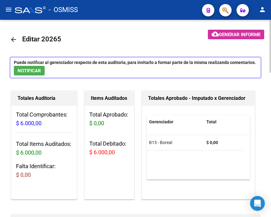
drag, startPoint x: 227, startPoint y: 25, endPoint x: 233, endPoint y: 32, distance: 9.1
click at [233, 33] on span "Generar informe" at bounding box center [240, 35] width 42 height 6
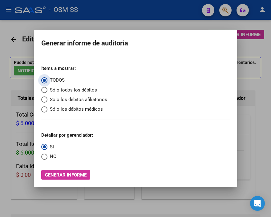
click at [62, 96] on span "Sólo los débitos afiliatorios" at bounding box center [78, 99] width 60 height 7
click at [48, 96] on input "Sólo los débitos afiliatorios" at bounding box center [44, 99] width 6 height 6
click at [50, 155] on span "NO" at bounding box center [52, 156] width 9 height 7
click at [48, 155] on input "NO" at bounding box center [44, 156] width 6 height 6
click at [62, 173] on span "Generar informe" at bounding box center [66, 175] width 42 height 6
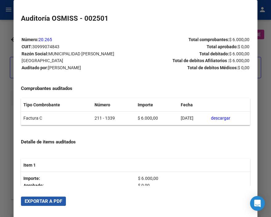
click at [56, 198] on span "Exportar a PDF" at bounding box center [44, 201] width 38 height 6
click at [12, 47] on div at bounding box center [135, 108] width 271 height 217
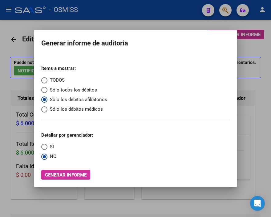
click at [8, 47] on div at bounding box center [135, 108] width 271 height 217
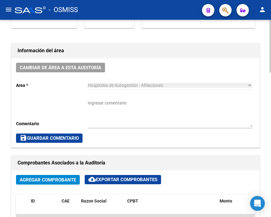
scroll to position [171, 0]
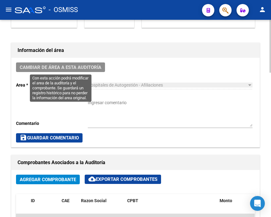
click at [85, 68] on span "Cambiar de área a esta auditoría" at bounding box center [61, 67] width 82 height 6
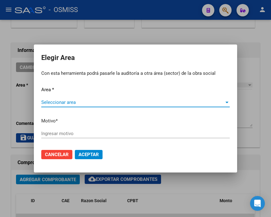
click at [69, 99] on span "Seleccionar area" at bounding box center [132, 102] width 183 height 6
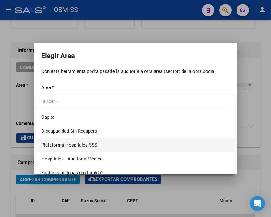
scroll to position [68, 0]
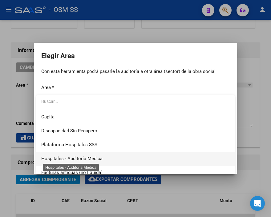
click at [101, 159] on span "Hospitales - Auditoría Médica" at bounding box center [71, 158] width 61 height 6
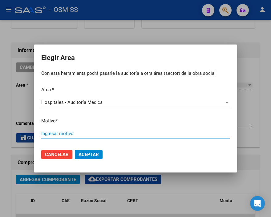
click at [72, 135] on input "Ingresar motivo" at bounding box center [135, 133] width 189 height 6
click at [94, 156] on span "Aceptar" at bounding box center [89, 154] width 20 height 6
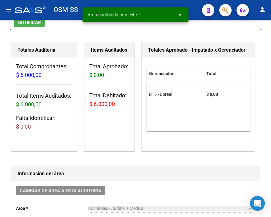
scroll to position [0, 0]
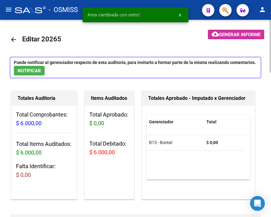
click at [14, 38] on mat-icon "arrow_back" at bounding box center [13, 39] width 7 height 7
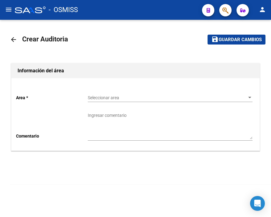
click at [111, 97] on span "Seleccionar area" at bounding box center [167, 97] width 159 height 5
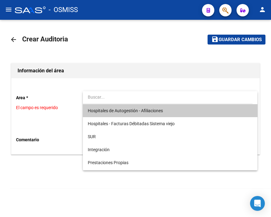
click at [119, 106] on span "Hospitales de Autogestión - Afiliaciones" at bounding box center [170, 110] width 165 height 13
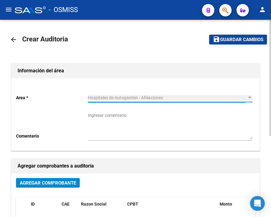
click at [65, 179] on button "Agregar Comprobante" at bounding box center [48, 183] width 64 height 10
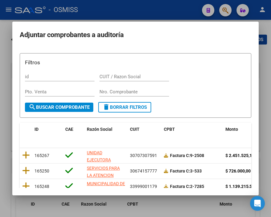
click at [100, 88] on div "Nro. Comprobante" at bounding box center [135, 91] width 70 height 9
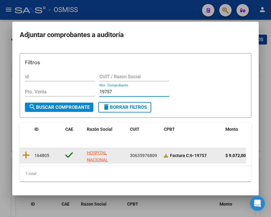
click at [21, 155] on datatable-body-cell at bounding box center [26, 155] width 12 height 15
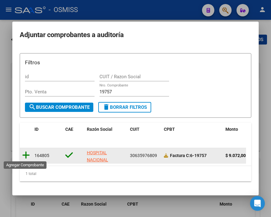
click at [29, 156] on icon at bounding box center [26, 155] width 8 height 9
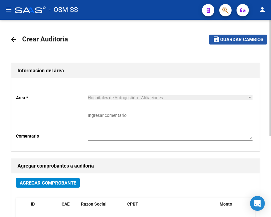
click at [238, 42] on button "save Guardar cambios" at bounding box center [238, 40] width 58 height 10
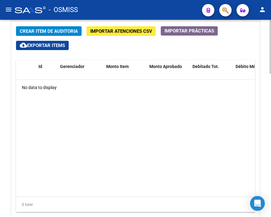
scroll to position [471, 0]
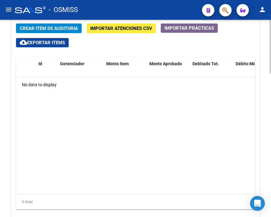
click at [271, 153] on div at bounding box center [271, 175] width 2 height 54
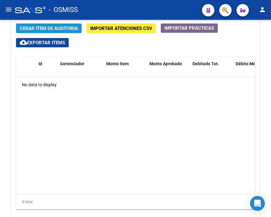
click at [50, 26] on span "Crear Item de Auditoria" at bounding box center [49, 29] width 58 height 6
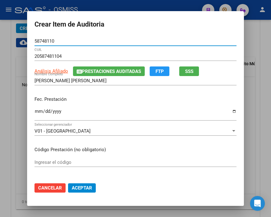
click at [35, 109] on input "Ingresar la fecha" at bounding box center [136, 114] width 202 height 10
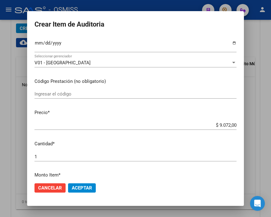
scroll to position [68, 0]
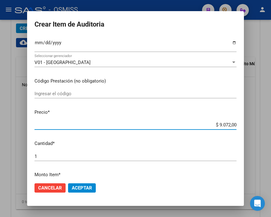
click at [197, 122] on input "$ 9.072,00" at bounding box center [136, 125] width 202 height 6
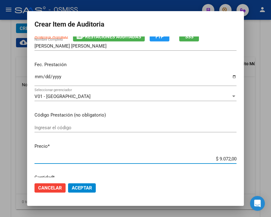
scroll to position [34, 0]
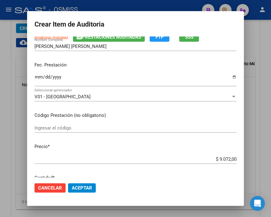
click at [185, 156] on input "$ 9.072,00" at bounding box center [136, 159] width 202 height 6
click at [81, 186] on span "Aceptar" at bounding box center [82, 188] width 20 height 6
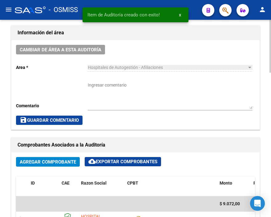
scroll to position [173, 0]
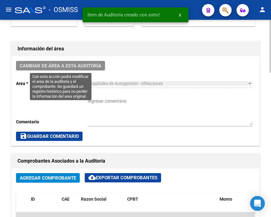
click at [71, 66] on span "Cambiar de área a esta auditoría" at bounding box center [61, 66] width 82 height 6
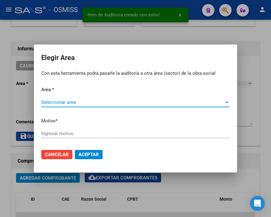
click at [55, 102] on span "Seleccionar area" at bounding box center [132, 102] width 183 height 6
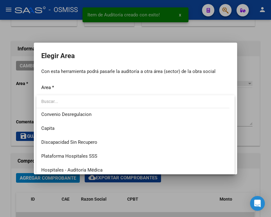
scroll to position [68, 0]
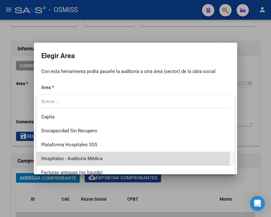
click at [100, 154] on span "Hospitales - Auditoría Médica" at bounding box center [135, 158] width 189 height 14
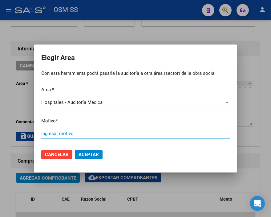
click at [75, 131] on input "Ingresar motivo" at bounding box center [135, 133] width 189 height 6
click at [79, 151] on span "Aceptar" at bounding box center [89, 154] width 20 height 6
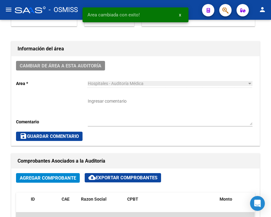
scroll to position [0, 0]
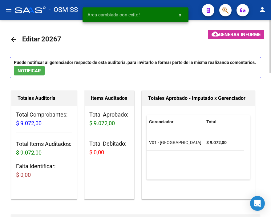
click at [13, 38] on mat-icon "arrow_back" at bounding box center [13, 39] width 7 height 7
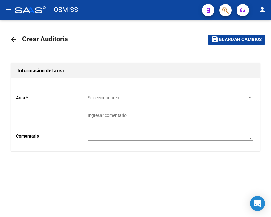
click at [226, 5] on span "button" at bounding box center [226, 10] width 6 height 13
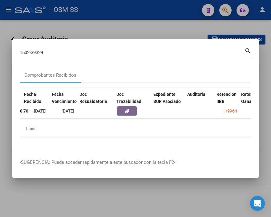
scroll to position [0, 318]
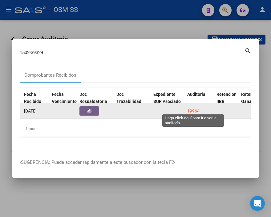
click at [193, 107] on div "19964" at bounding box center [194, 110] width 12 height 7
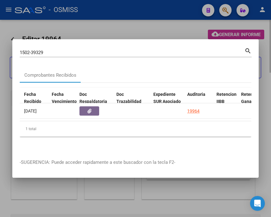
click at [93, 27] on div at bounding box center [135, 108] width 271 height 217
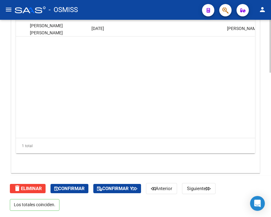
scroll to position [503, 0]
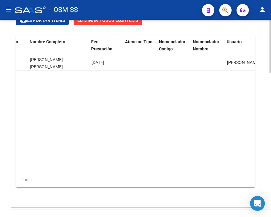
click at [92, 99] on datatable-body "353026 V01 - [PERSON_NAME] $ 52.202.718,70 $ 52.202.718,70 $ 0,00 $ 0,00 $ 0,00…" at bounding box center [135, 113] width 239 height 117
click at [184, 99] on datatable-body "353026 V01 - [PERSON_NAME] $ 52.202.718,70 $ 52.202.718,70 $ 0,00 $ 0,00 $ 0,00…" at bounding box center [135, 113] width 239 height 117
click at [158, 101] on datatable-body "353026 V01 - [PERSON_NAME] $ 52.202.718,70 $ 52.202.718,70 $ 0,00 $ 0,00 $ 0,00…" at bounding box center [135, 113] width 239 height 117
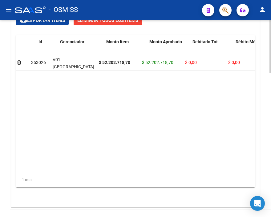
scroll to position [0, 0]
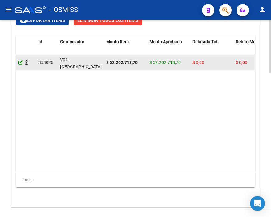
click at [19, 60] on icon at bounding box center [21, 62] width 4 height 4
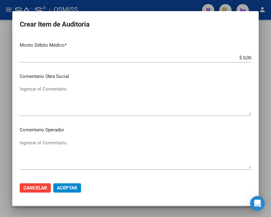
scroll to position [308, 0]
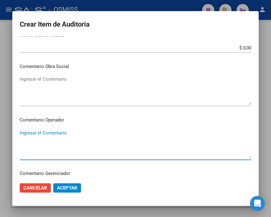
click at [39, 130] on textarea "Ingresar el Comentario" at bounding box center [136, 143] width 232 height 29
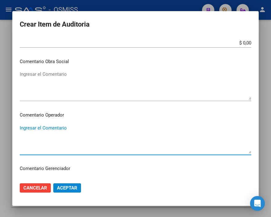
scroll to position [343, 0]
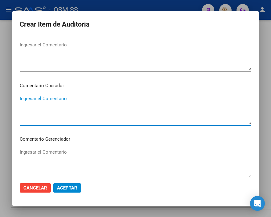
click at [29, 97] on textarea "Ingresar el Comentario" at bounding box center [136, 109] width 232 height 29
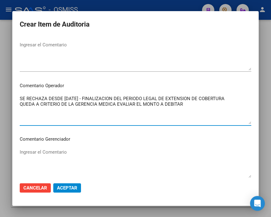
click at [128, 103] on textarea "SE RECHAZA DESDE [DATE] - FINALIZACION DEL PERIODO LEGAL DE EXTENSION DE COBERT…" at bounding box center [136, 109] width 232 height 29
click at [73, 187] on span "Aceptar" at bounding box center [67, 188] width 20 height 6
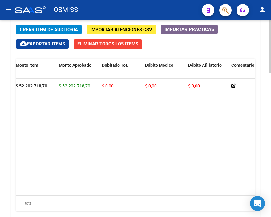
scroll to position [0, 0]
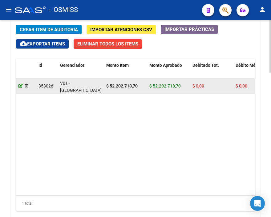
click at [20, 85] on icon at bounding box center [21, 86] width 4 height 4
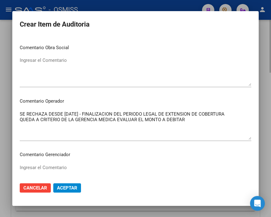
scroll to position [343, 0]
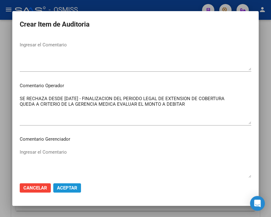
click at [70, 187] on span "Aceptar" at bounding box center [67, 188] width 20 height 6
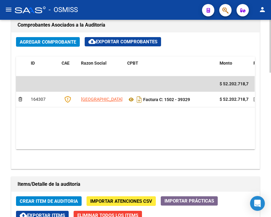
scroll to position [0, 137]
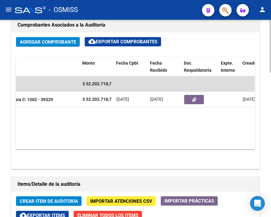
click at [159, 143] on datatable-body "$ 52.202.718,70 164307 [GEOGRAPHIC_DATA] Factura C: 1502 - 39329 $ 52.202.718,7…" at bounding box center [135, 112] width 239 height 73
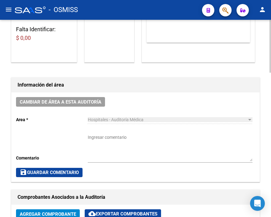
scroll to position [137, 0]
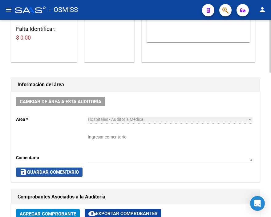
click at [60, 173] on span "save Guardar Comentario" at bounding box center [49, 172] width 59 height 6
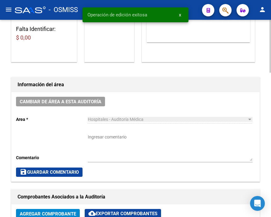
scroll to position [0, 0]
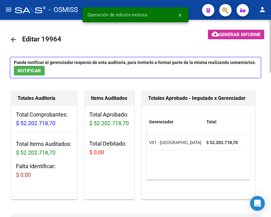
click at [15, 38] on mat-icon "arrow_back" at bounding box center [13, 39] width 7 height 7
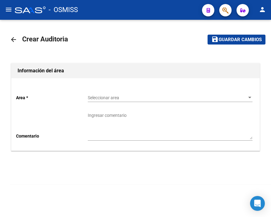
click at [99, 101] on div "Seleccionar area Seleccionar area" at bounding box center [170, 95] width 165 height 12
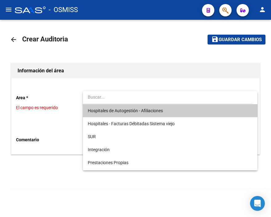
click at [100, 106] on span "Hospitales de Autogestión - Afiliaciones" at bounding box center [170, 110] width 165 height 13
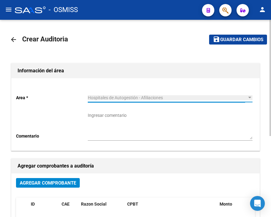
click at [66, 184] on span "Agregar Comprobante" at bounding box center [48, 183] width 56 height 6
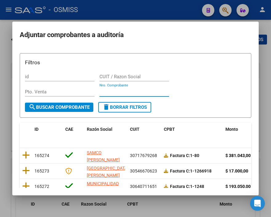
click at [113, 92] on input "Nro. Comprobante" at bounding box center [135, 92] width 70 height 6
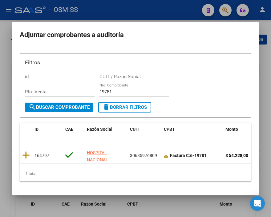
click at [148, 5] on div at bounding box center [135, 108] width 271 height 217
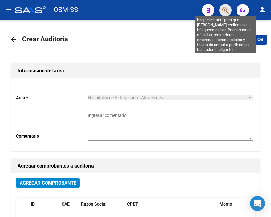
click at [224, 11] on icon "button" at bounding box center [226, 10] width 6 height 7
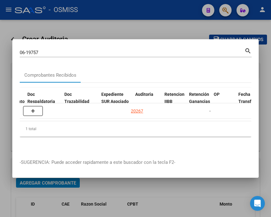
scroll to position [0, 383]
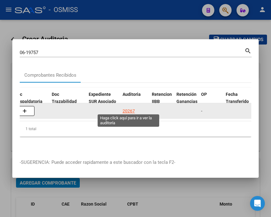
click at [123, 108] on div "20267" at bounding box center [129, 110] width 12 height 7
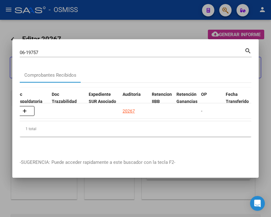
click at [108, 23] on div at bounding box center [135, 108] width 271 height 217
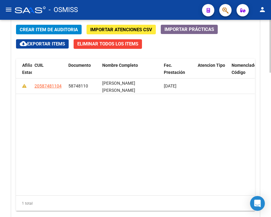
scroll to position [0, 495]
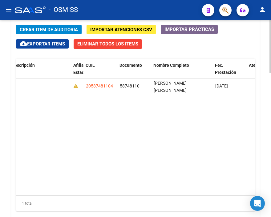
click at [172, 126] on datatable-body "355433 V01 - [PERSON_NAME] $ 9.072,00 $ 9.072,00 $ 0,00 $ 0,00 $ 0,00 205874811…" at bounding box center [135, 136] width 239 height 117
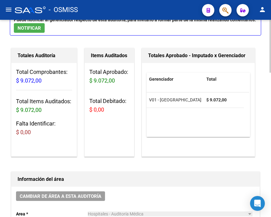
scroll to position [0, 0]
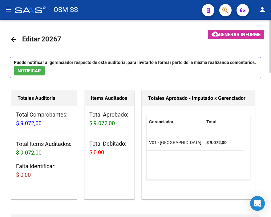
click at [11, 36] on mat-icon "arrow_back" at bounding box center [13, 39] width 7 height 7
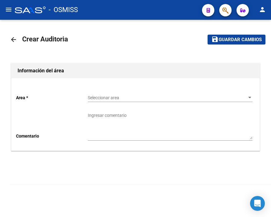
click at [96, 96] on span "Seleccionar area" at bounding box center [167, 97] width 159 height 5
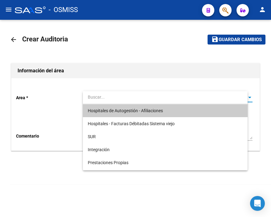
click at [106, 107] on span "Hospitales de Autogestión - Afiliaciones" at bounding box center [165, 110] width 155 height 13
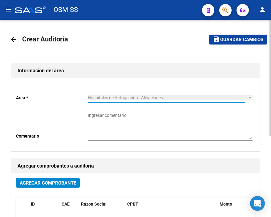
click at [61, 182] on span "Agregar Comprobante" at bounding box center [48, 183] width 56 height 6
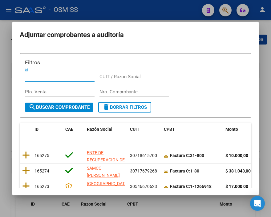
click at [109, 93] on input "Nro. Comprobante" at bounding box center [135, 92] width 70 height 6
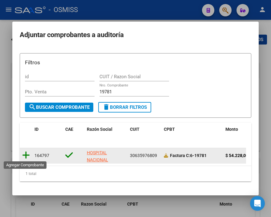
click at [23, 155] on icon at bounding box center [26, 155] width 8 height 9
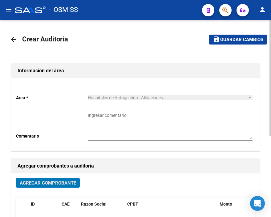
click at [222, 43] on button "save Guardar cambios" at bounding box center [238, 40] width 58 height 10
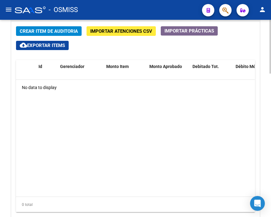
scroll to position [471, 0]
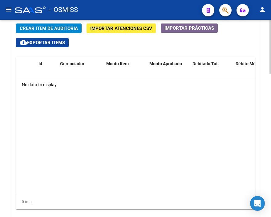
click at [271, 160] on html "menu - OSMISS person Firma Express Inicio Instructivos Contacto OS Padrón Padró…" at bounding box center [135, 108] width 271 height 217
click at [53, 26] on span "Crear Item de Auditoria" at bounding box center [49, 29] width 58 height 6
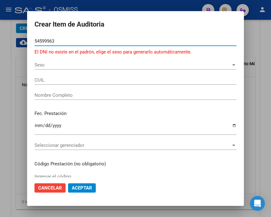
drag, startPoint x: 54, startPoint y: 39, endPoint x: 17, endPoint y: 39, distance: 37.3
click at [17, 39] on div "Crear Item de Auditoria 54599963 Nro Documento El DNI no existe en el padrón, e…" at bounding box center [135, 108] width 271 height 217
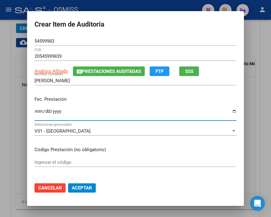
click at [38, 111] on input "Ingresar la fecha" at bounding box center [136, 114] width 202 height 10
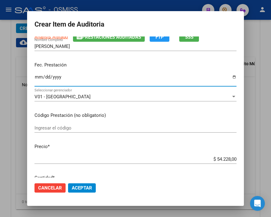
scroll to position [68, 0]
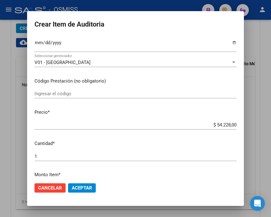
click at [77, 185] on span "Aceptar" at bounding box center [82, 188] width 20 height 6
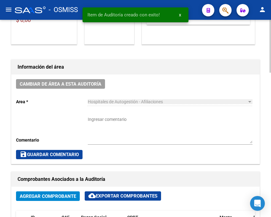
scroll to position [138, 0]
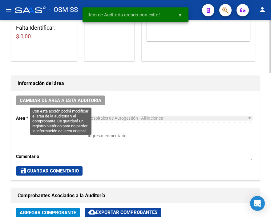
click at [85, 98] on span "Cambiar de área a esta auditoría" at bounding box center [61, 100] width 82 height 6
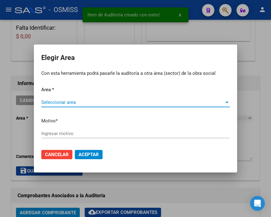
click at [53, 105] on span "Seleccionar area" at bounding box center [132, 102] width 183 height 6
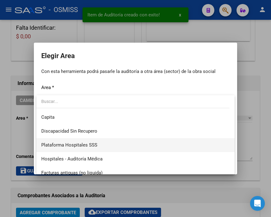
scroll to position [68, 0]
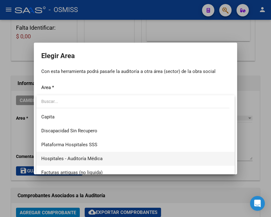
click at [92, 154] on span "Hospitales - Auditoría Médica" at bounding box center [135, 158] width 189 height 14
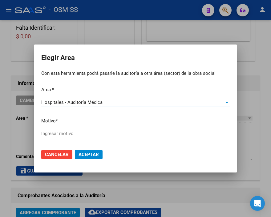
click at [62, 135] on input "Ingresar motivo" at bounding box center [135, 133] width 189 height 6
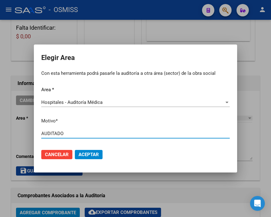
click at [87, 152] on span "Aceptar" at bounding box center [89, 154] width 20 height 6
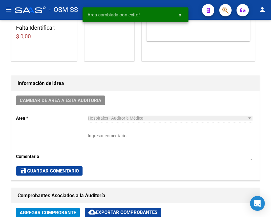
scroll to position [0, 0]
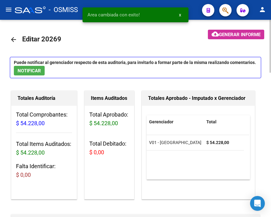
click at [13, 41] on mat-icon "arrow_back" at bounding box center [13, 39] width 7 height 7
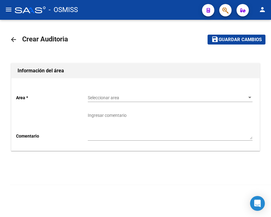
click at [223, 10] on icon "button" at bounding box center [226, 10] width 6 height 7
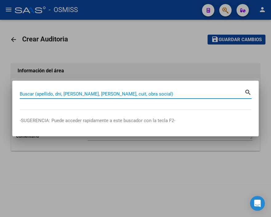
click at [71, 96] on input "Buscar (apellido, dni, [PERSON_NAME], [PERSON_NAME], cuit, obra social)" at bounding box center [132, 94] width 225 height 6
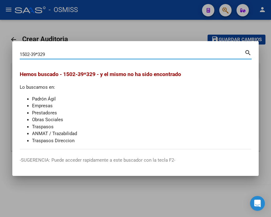
click at [39, 54] on input "1502-39*329" at bounding box center [132, 55] width 225 height 6
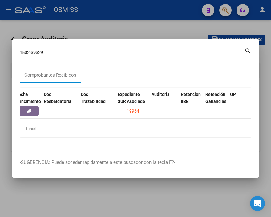
scroll to position [0, 402]
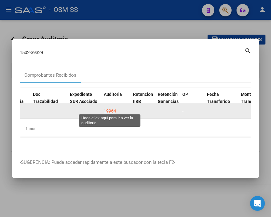
click at [114, 110] on div "19964" at bounding box center [110, 110] width 12 height 7
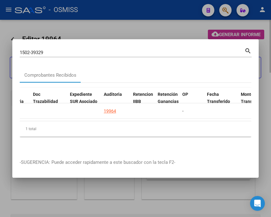
click at [102, 31] on div at bounding box center [135, 108] width 271 height 217
